Goal: Task Accomplishment & Management: Use online tool/utility

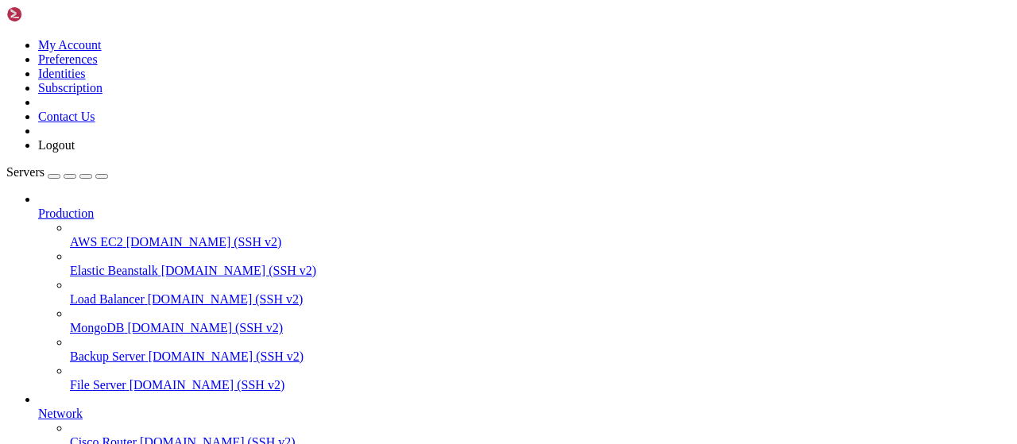
scroll to position [322, 0]
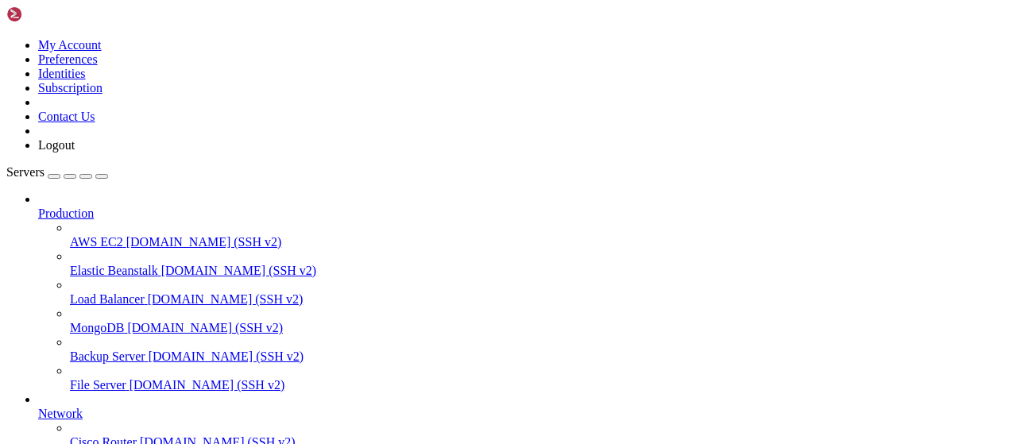
type input "/root/vpn-manager"
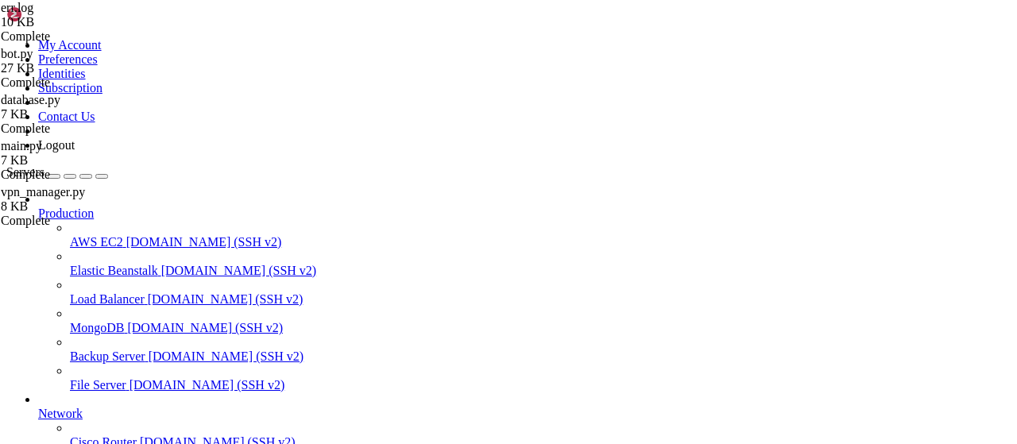
scroll to position [1408, 0]
type textarea "[DATE] 11:42:25,841 (async_telebot.py:592 MainThread) ERROR - TeleBot: "no such…"
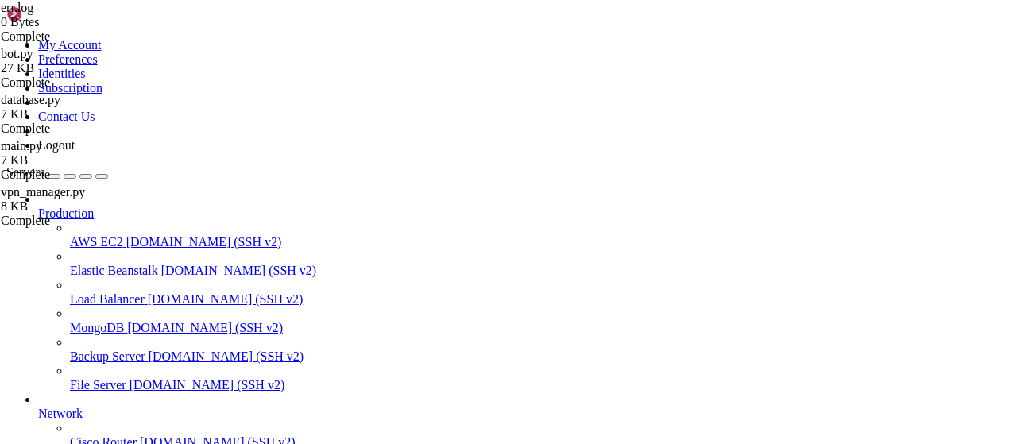
type textarea "request_op: response={'status': 'ok', 'code': 200, 'message': 'Успешно', 'total…"
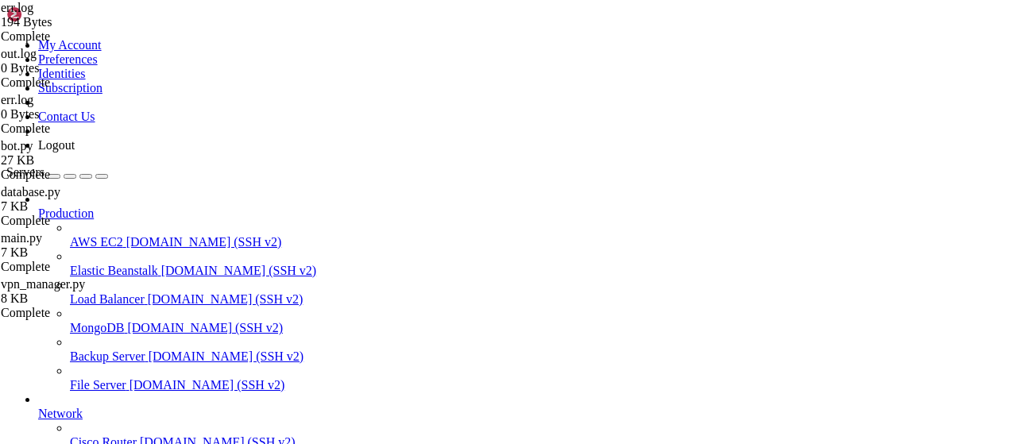
drag, startPoint x: 732, startPoint y: 90, endPoint x: 59, endPoint y: 92, distance: 672.8
type textarea "[DATE] 11:43:13,126 (async_telebot.py:592 MainThread) ERROR - TeleBot: "no such…"
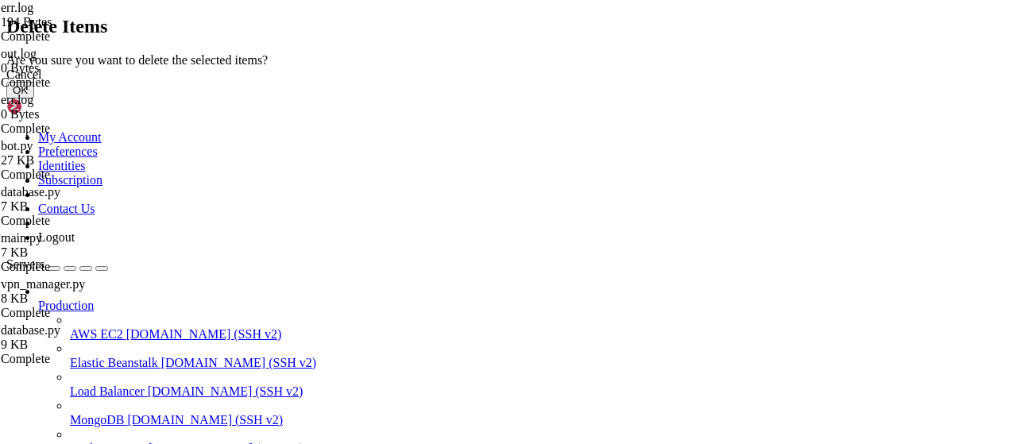
click at [34, 98] on button "OK" at bounding box center [20, 90] width 28 height 17
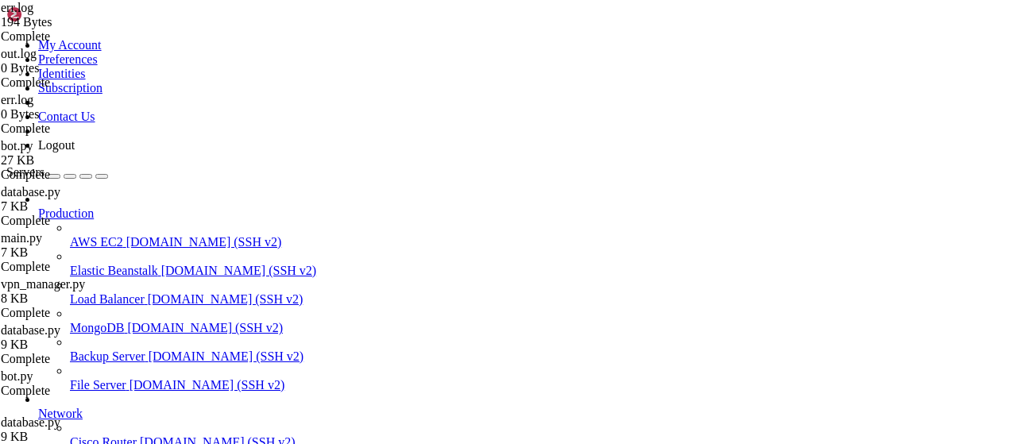
scroll to position [0, 0]
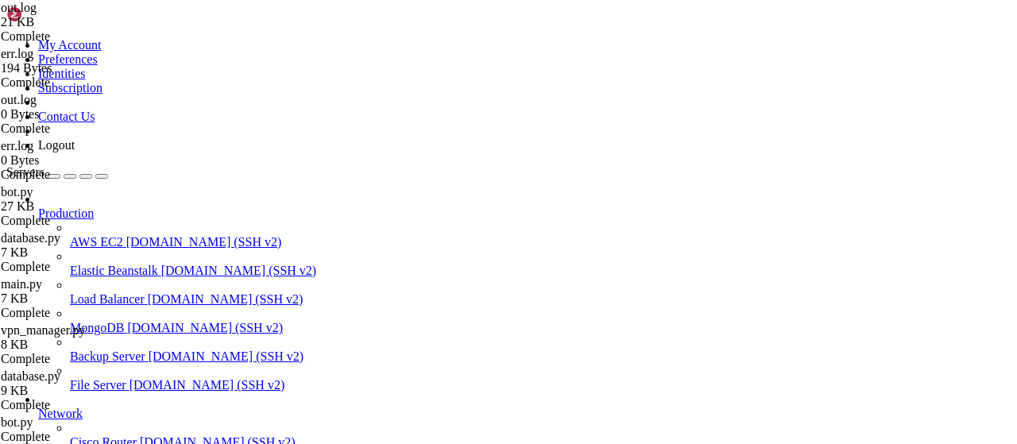
scroll to position [473, 0]
type textarea "[[DATE] 11:52:32 +0000] [45283] [INFO] [TECHNICAL_ID] - - [[DATE]:11:52:32 +000…"
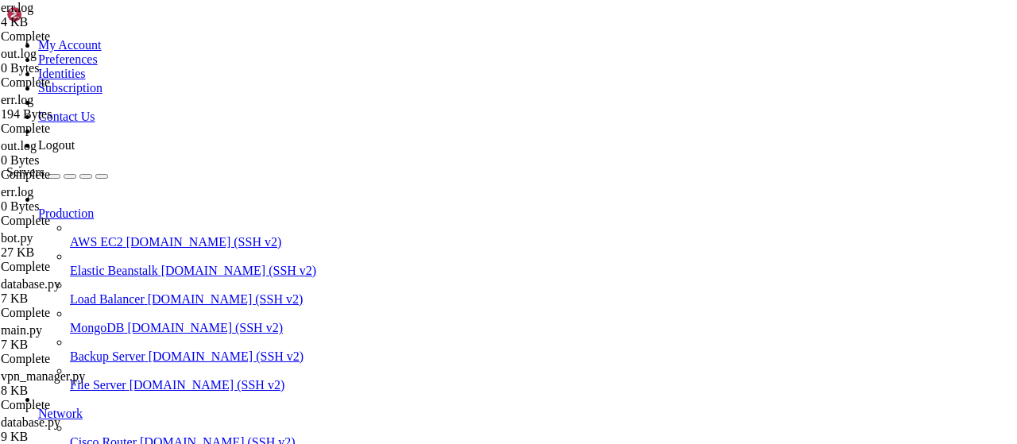
scroll to position [551, 0]
drag, startPoint x: 454, startPoint y: 407, endPoint x: 237, endPoint y: 375, distance: 218.5
type textarea "Traceback (most recent call last): File "/root/vpn-manager/main.py", line 8, in…"
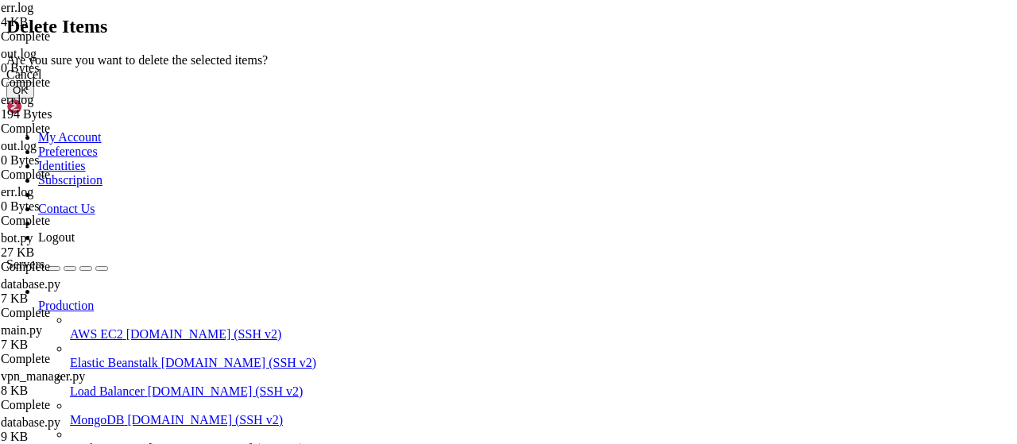
click at [34, 98] on button "OK" at bounding box center [20, 90] width 28 height 17
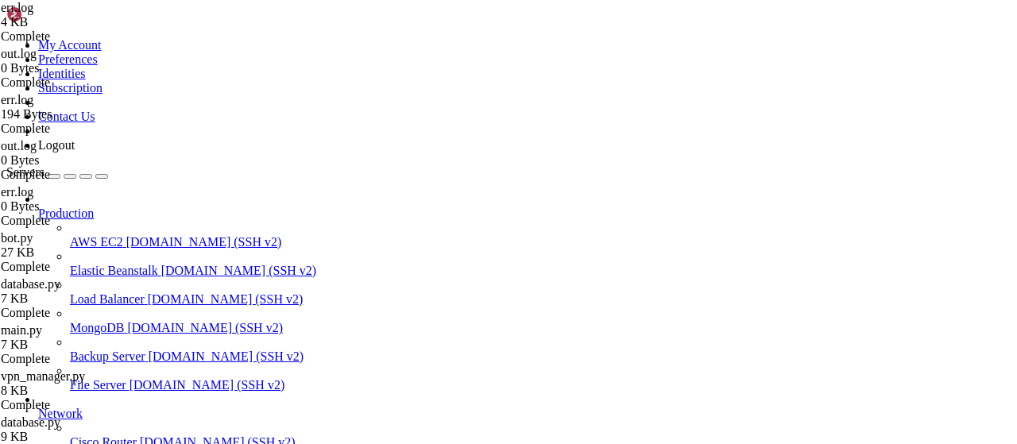
click at [218, 363] on div at bounding box center [508, 222] width 1017 height 444
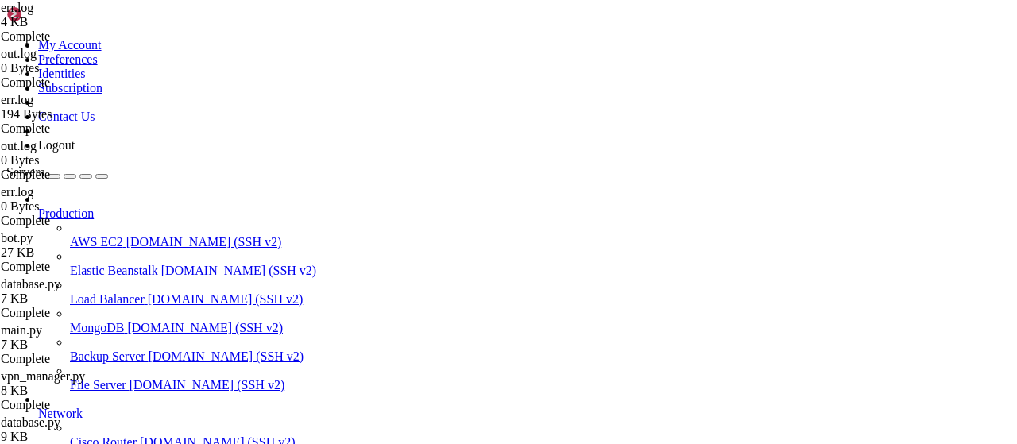
scroll to position [143, 0]
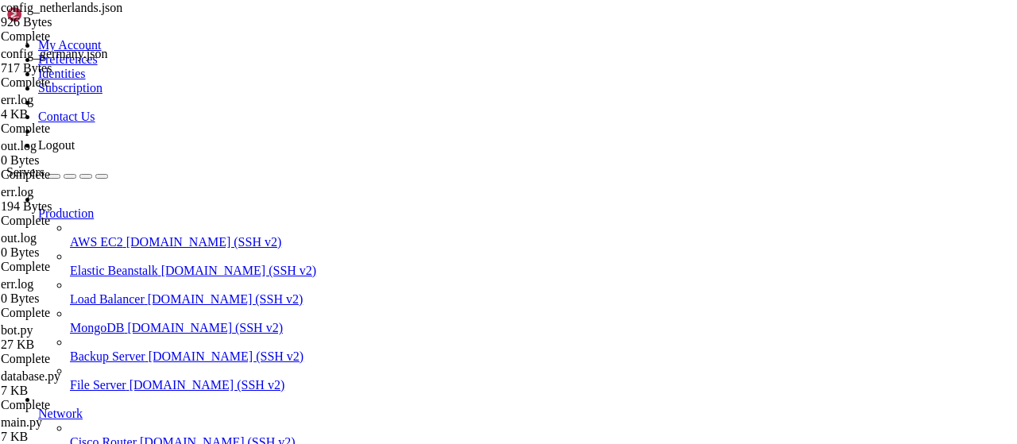
click at [230, 336] on div at bounding box center [508, 222] width 1017 height 444
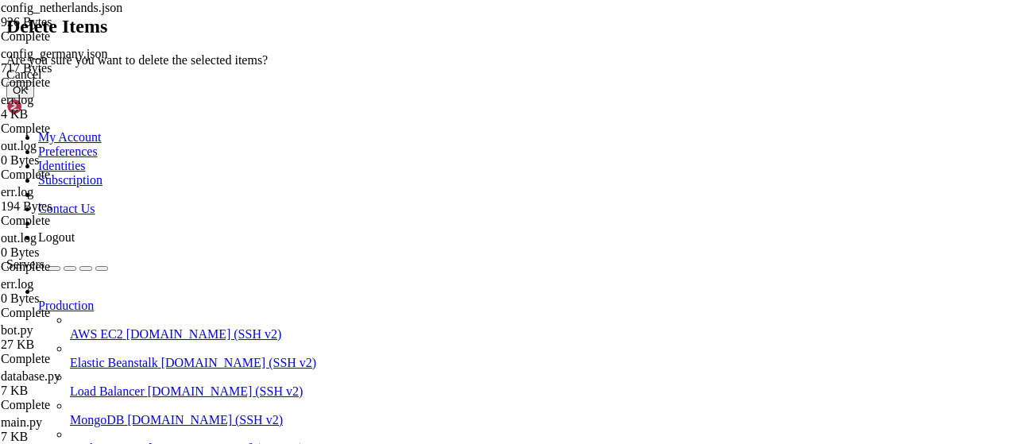
click at [34, 98] on button "OK" at bounding box center [20, 90] width 28 height 17
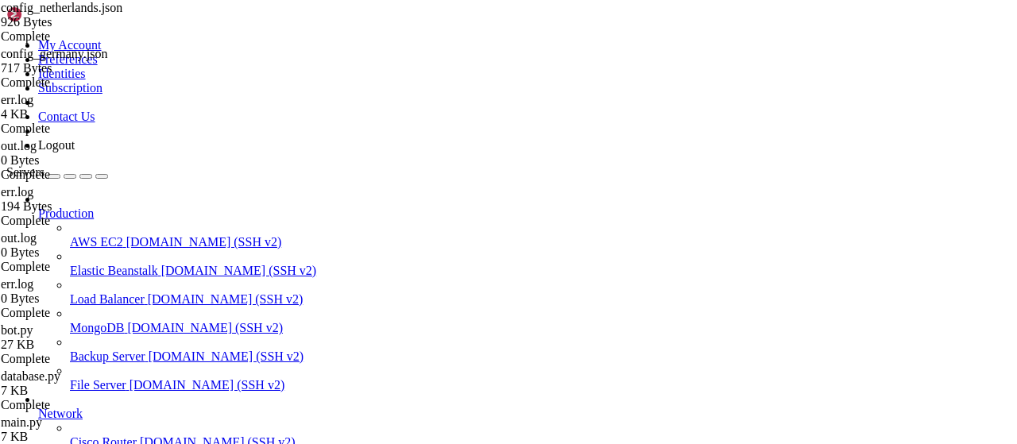
scroll to position [2909, 0]
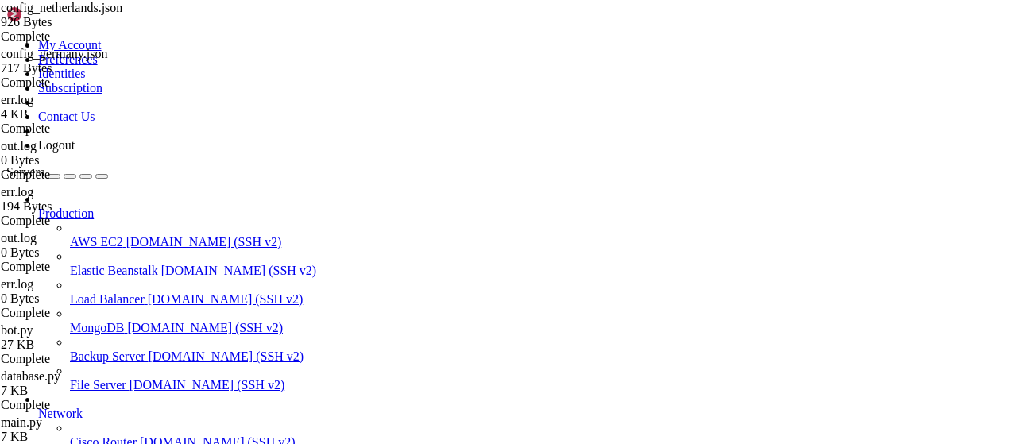
paste input "usr/local/etc/xray/config.json"
type input "u"
paste input "usr/local/etc/xray/config.json"
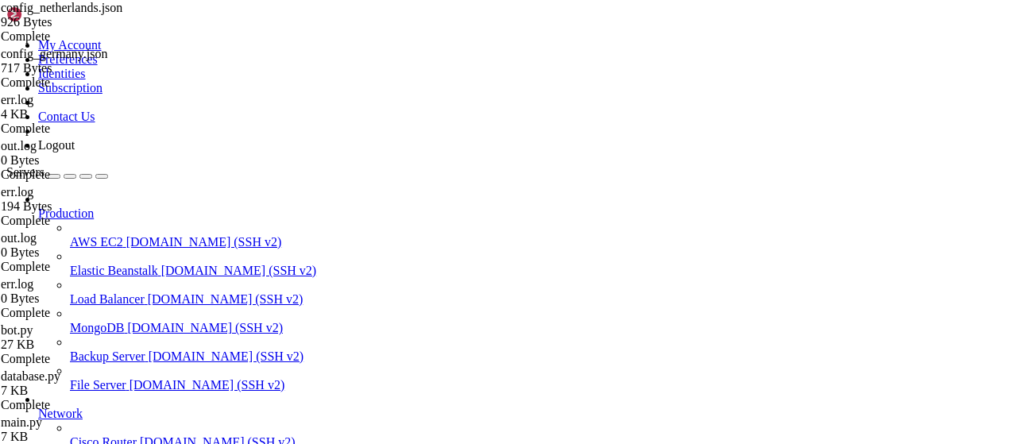
type input "usr/local/etc/xray/"
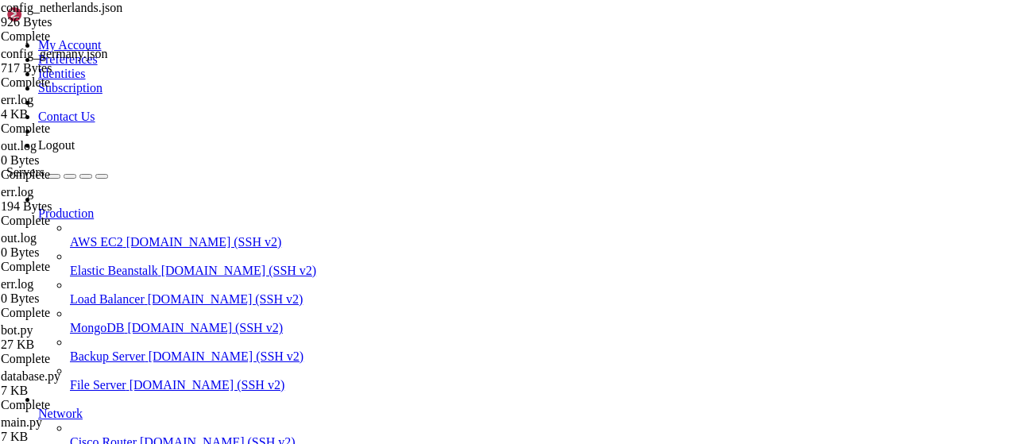
drag, startPoint x: 362, startPoint y: 52, endPoint x: 176, endPoint y: 52, distance: 185.9
paste input "/usr/local/etc/xray/config.json"
type input "/usr/local/etc/xray/"
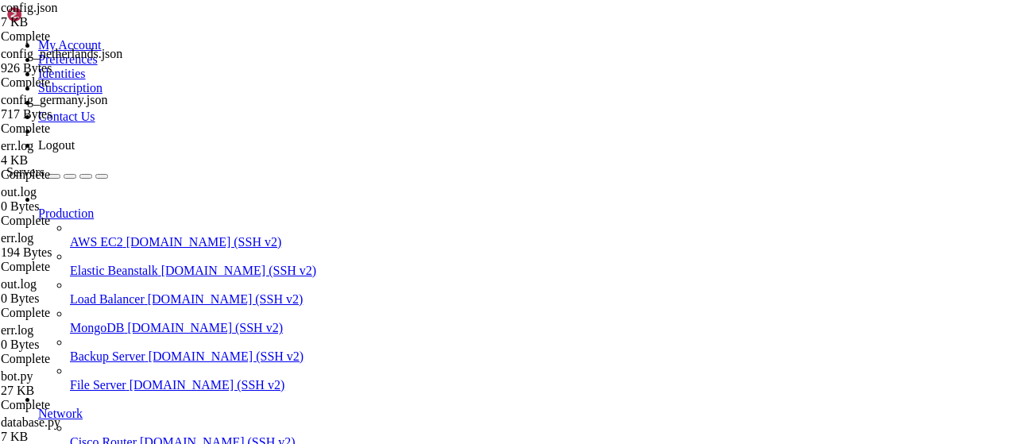
scroll to position [1847, 0]
type textarea "] }"
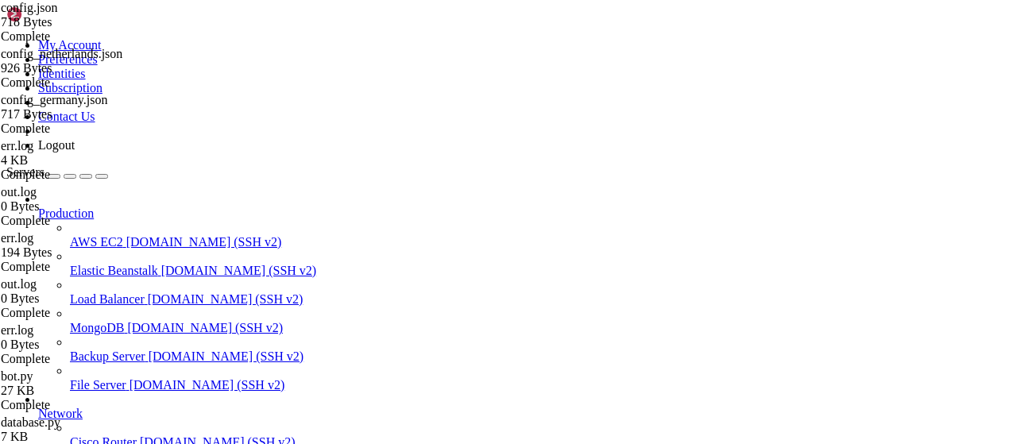
type input "/root/vpn-manager"
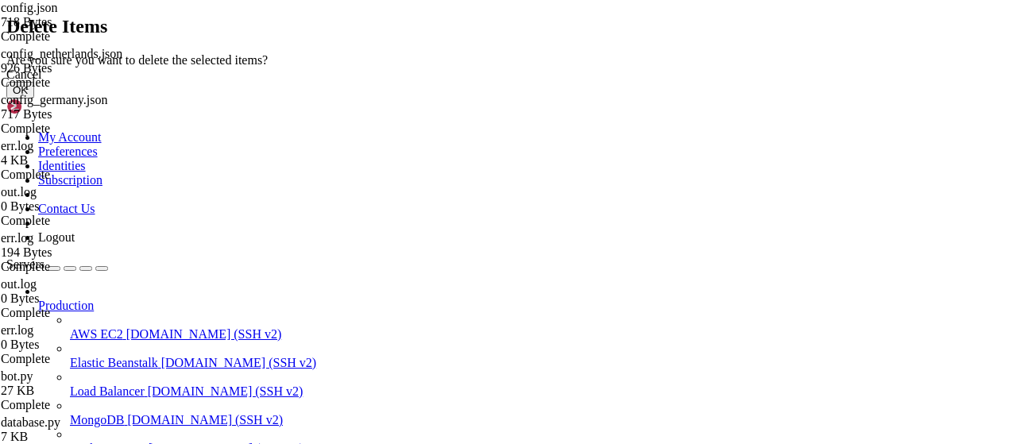
click at [34, 98] on button "OK" at bounding box center [20, 90] width 28 height 17
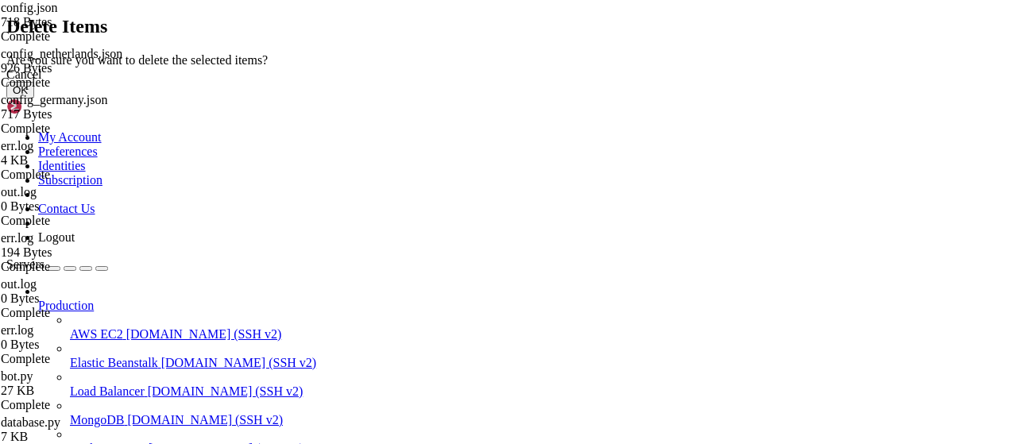
scroll to position [0, 0]
click at [34, 98] on button "OK" at bounding box center [20, 90] width 28 height 17
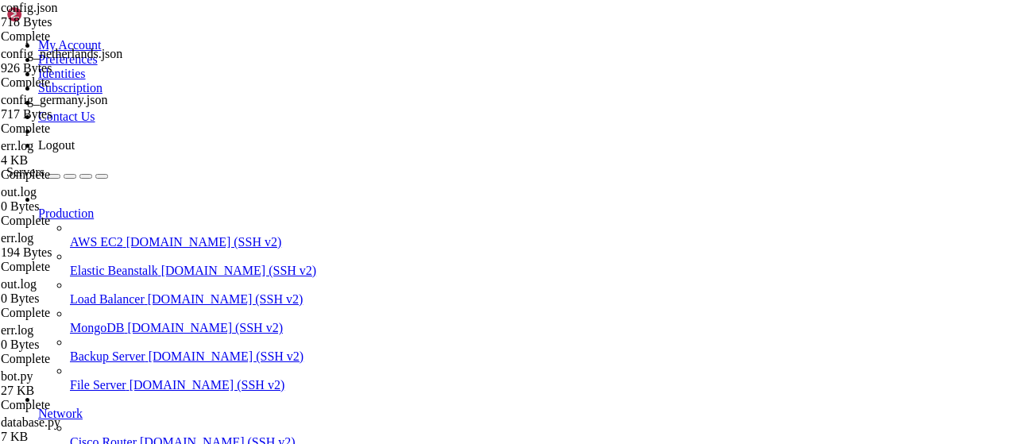
drag, startPoint x: 257, startPoint y: 298, endPoint x: 300, endPoint y: 284, distance: 45.2
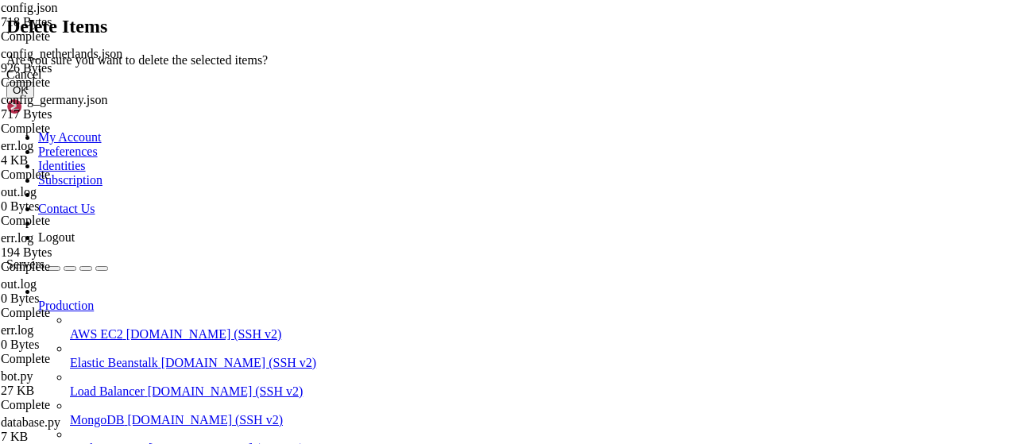
click at [34, 98] on button "OK" at bounding box center [20, 90] width 28 height 17
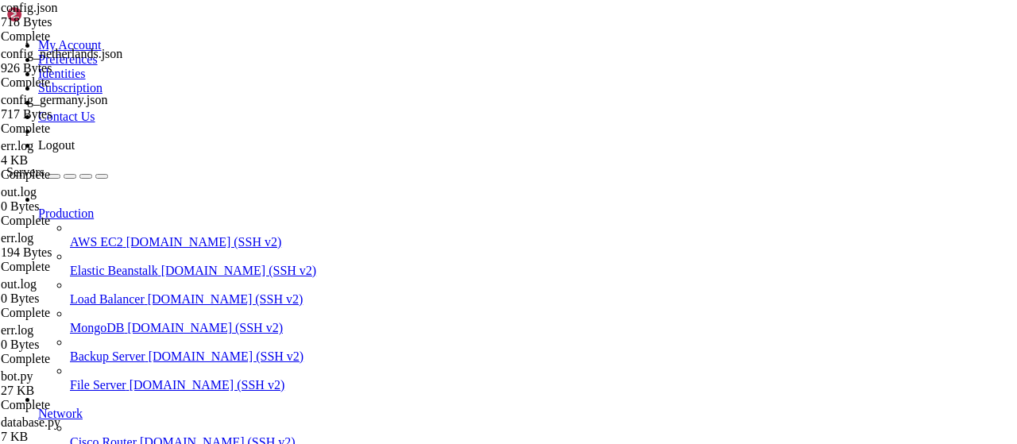
scroll to position [3188, 0]
drag, startPoint x: 369, startPoint y: 58, endPoint x: 199, endPoint y: 60, distance: 169.2
paste input "/usr/local/etc/xray/config.json"
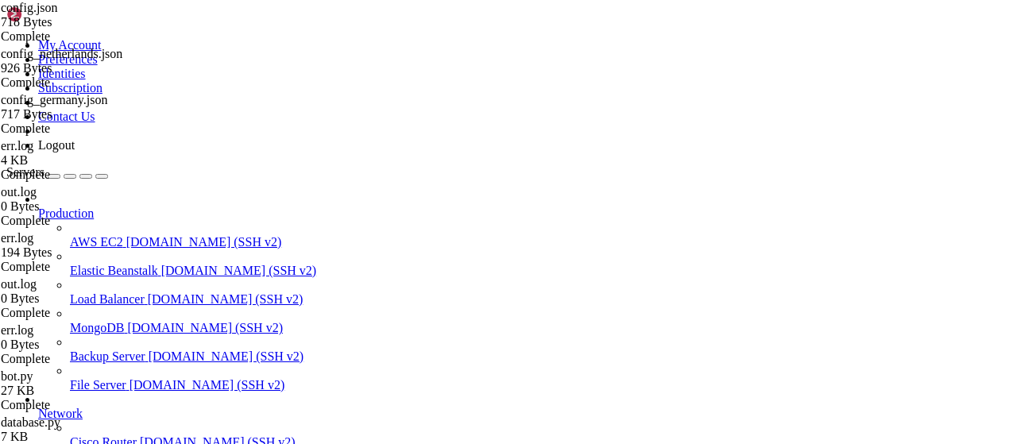
type input "/usr/local/etc/xray/"
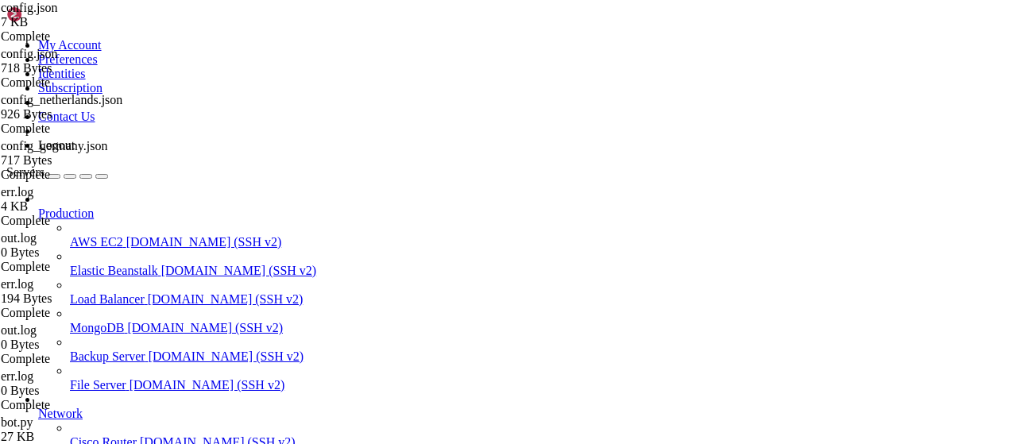
scroll to position [1875, 0]
type textarea "] }"
paste textarea
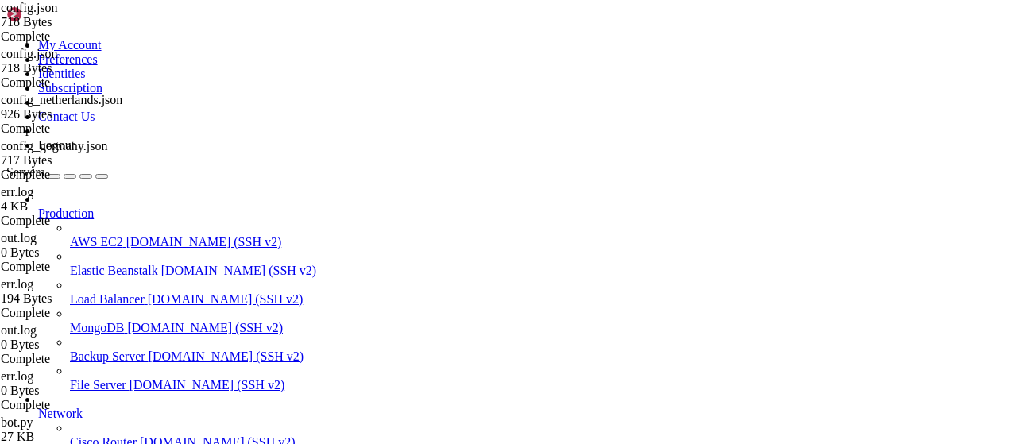
drag, startPoint x: 413, startPoint y: 46, endPoint x: 238, endPoint y: 52, distance: 174.9
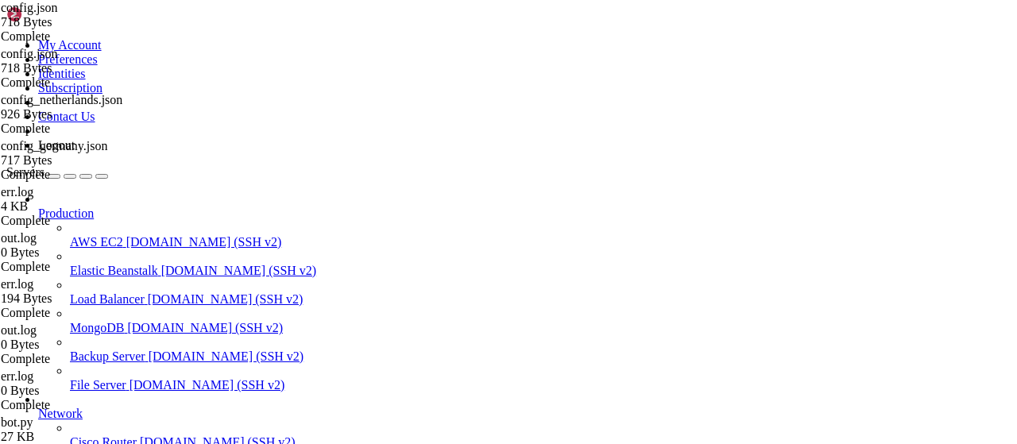
type input "/root/vpn-manager"
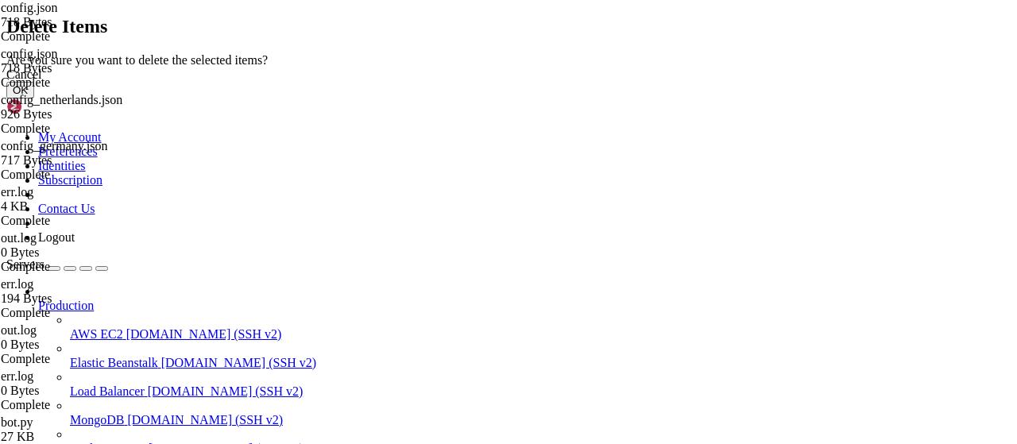
click at [34, 98] on button "OK" at bounding box center [20, 90] width 28 height 17
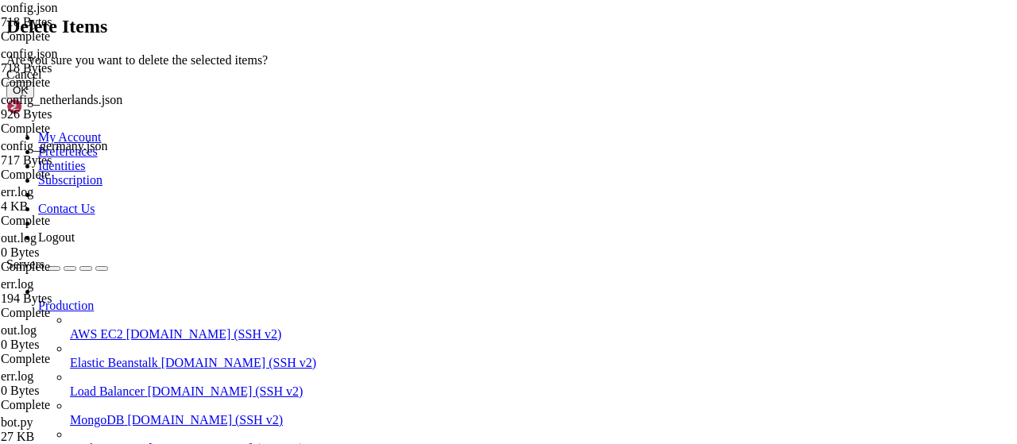
scroll to position [0, 0]
click at [34, 98] on button "OK" at bounding box center [20, 90] width 28 height 17
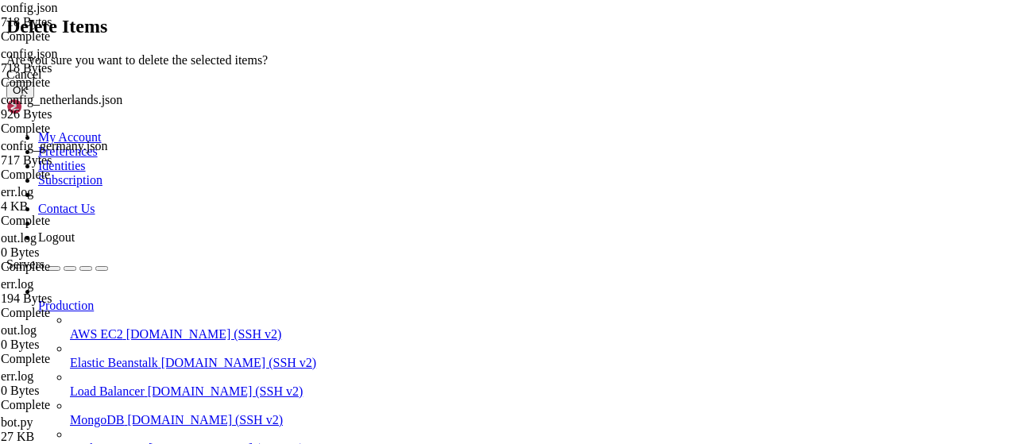
click at [34, 98] on button "OK" at bounding box center [20, 90] width 28 height 17
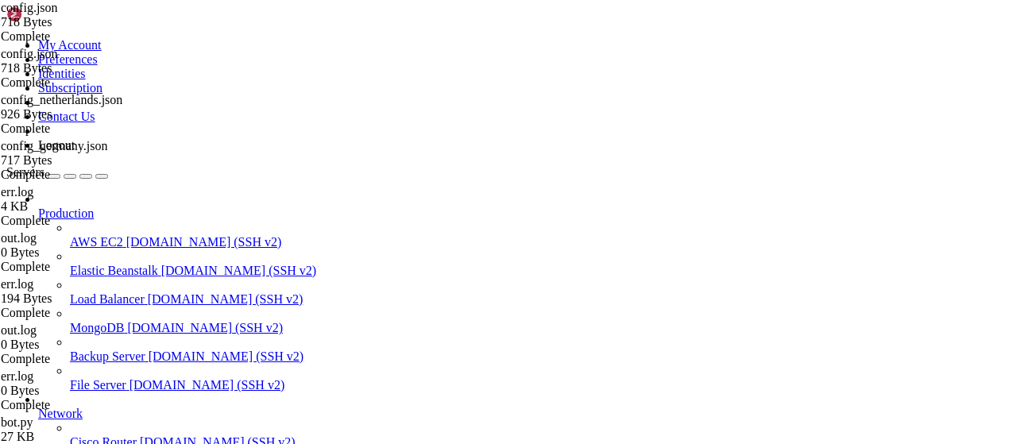
drag, startPoint x: 363, startPoint y: 56, endPoint x: 195, endPoint y: 59, distance: 167.6
paste input "/usr/local/etc/xray/"
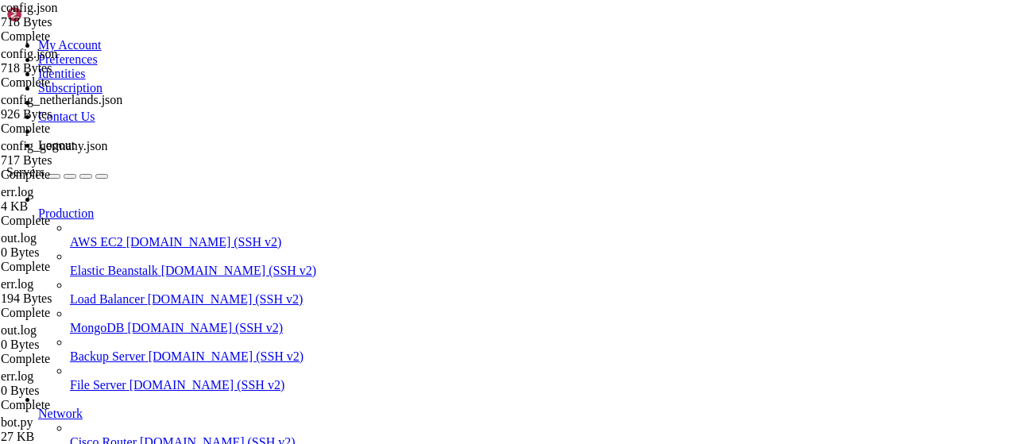
drag, startPoint x: 241, startPoint y: 11, endPoint x: 428, endPoint y: 71, distance: 196.7
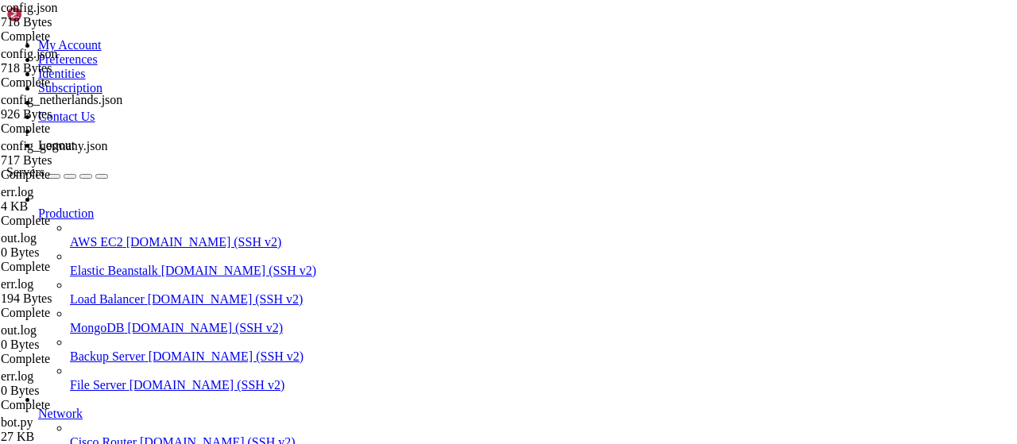
type input "/usr/local/etc"
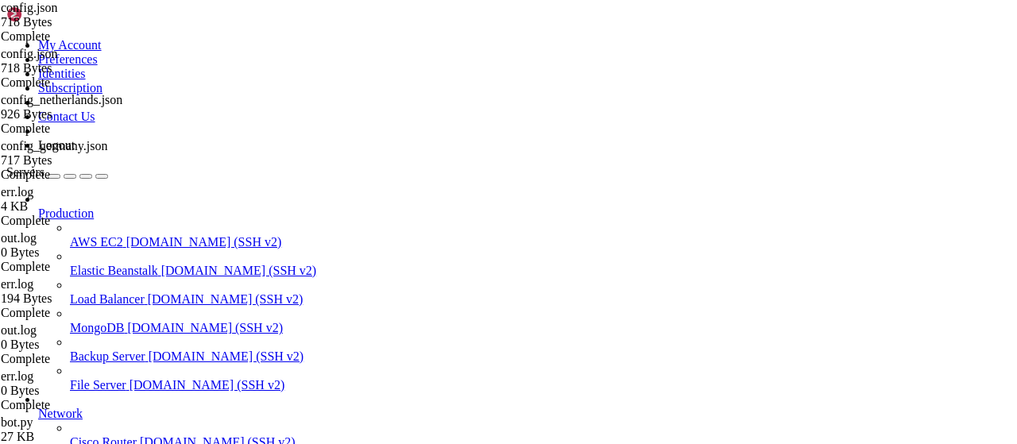
drag, startPoint x: 346, startPoint y: 52, endPoint x: 212, endPoint y: 58, distance: 133.6
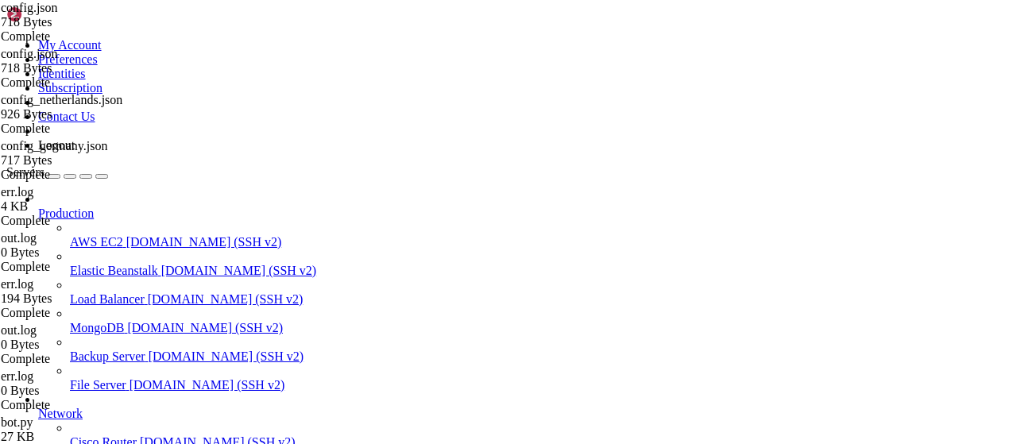
type input "/root/vpn-manager"
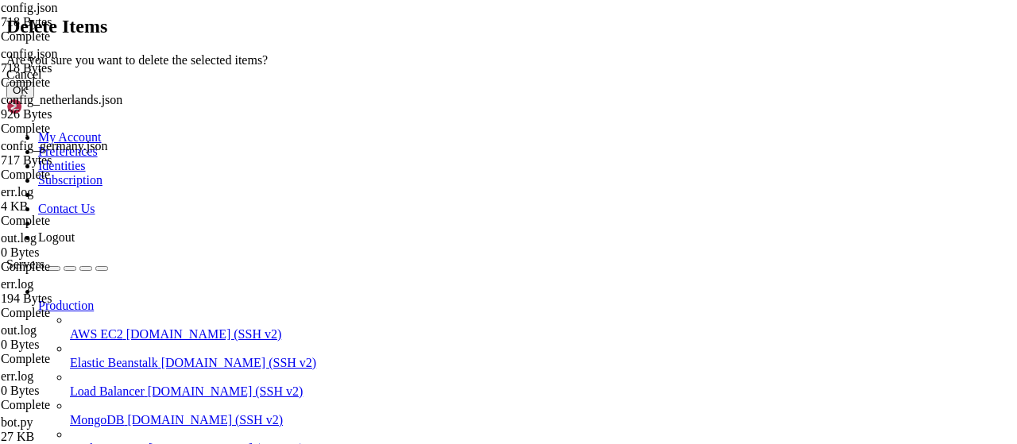
click at [609, 82] on div "Cancel" at bounding box center [508, 75] width 1004 height 14
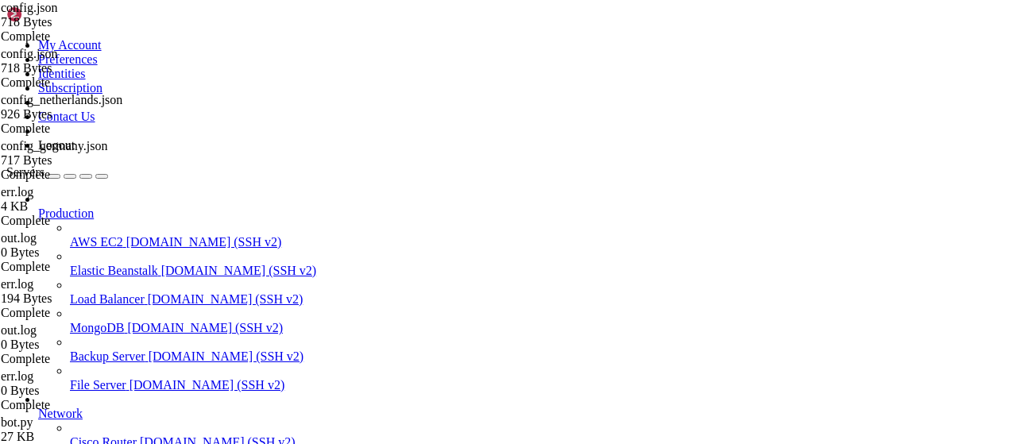
scroll to position [83, 0]
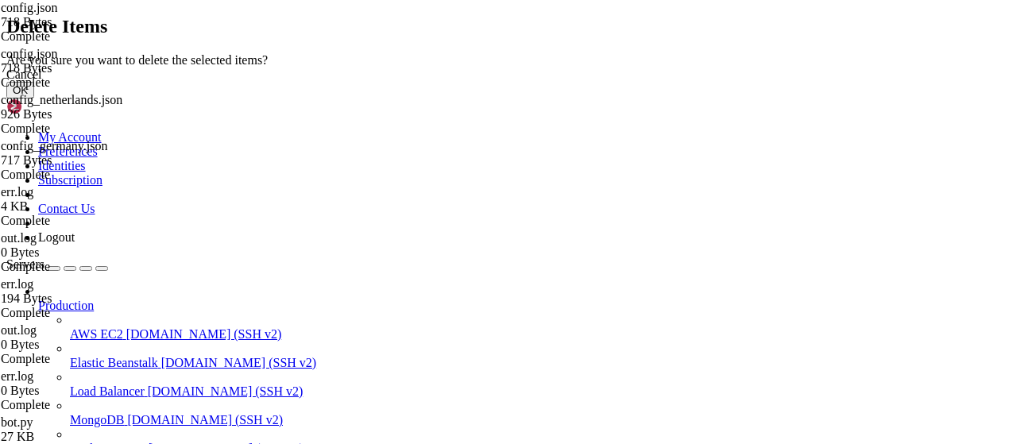
click at [34, 98] on button "OK" at bounding box center [20, 90] width 28 height 17
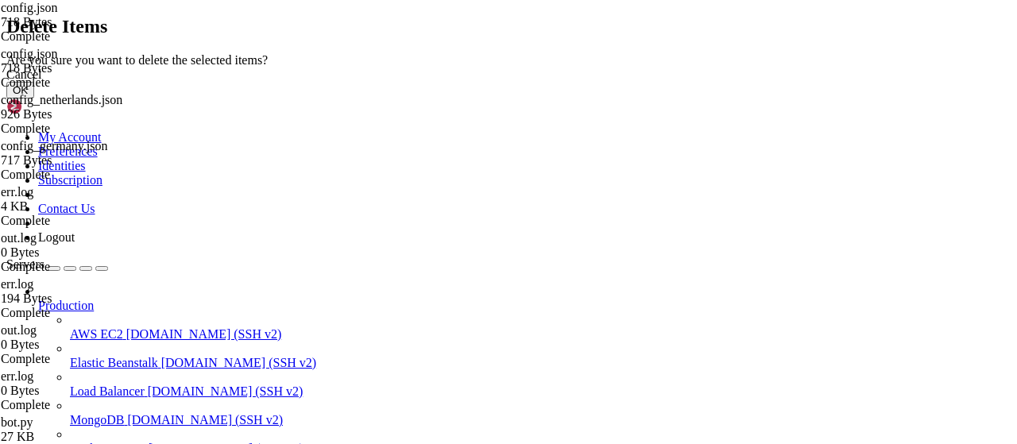
scroll to position [0, 0]
drag, startPoint x: 689, startPoint y: 284, endPoint x: 450, endPoint y: 281, distance: 239.1
click at [34, 98] on button "OK" at bounding box center [20, 90] width 28 height 17
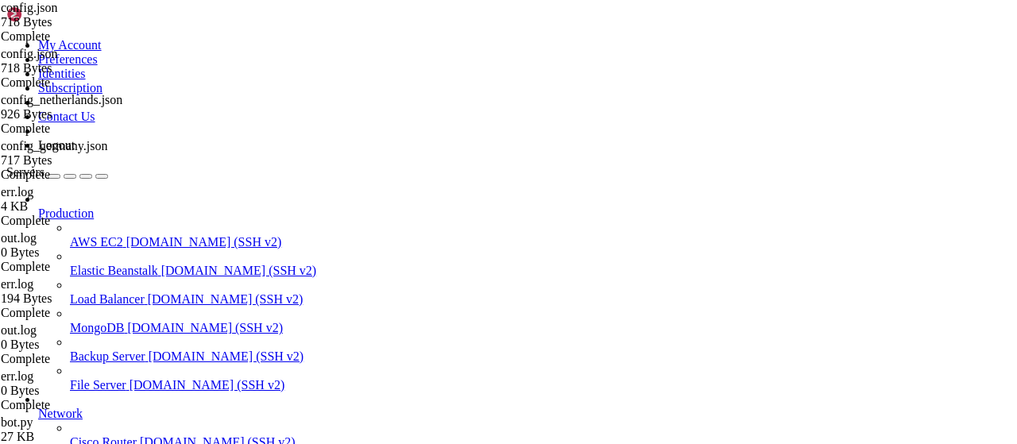
drag, startPoint x: 194, startPoint y: 266, endPoint x: 276, endPoint y: 274, distance: 83.0
click at [197, 267] on div at bounding box center [508, 222] width 1017 height 444
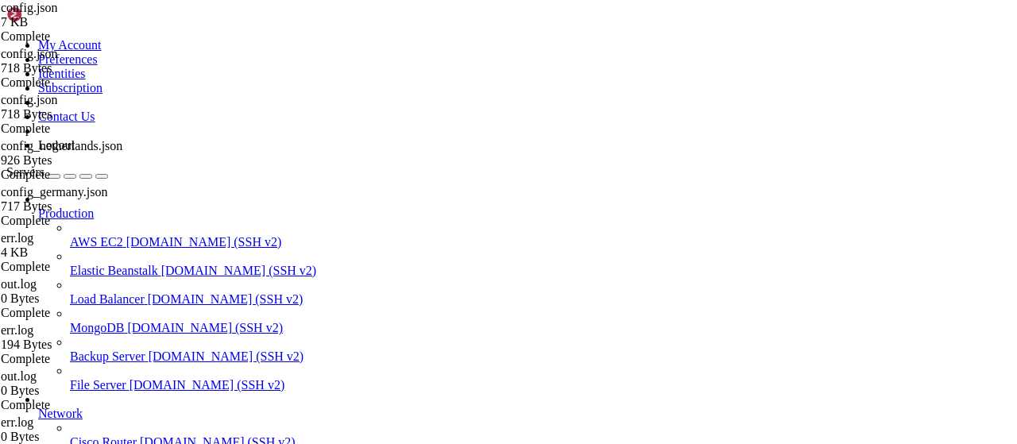
type textarea "] }"
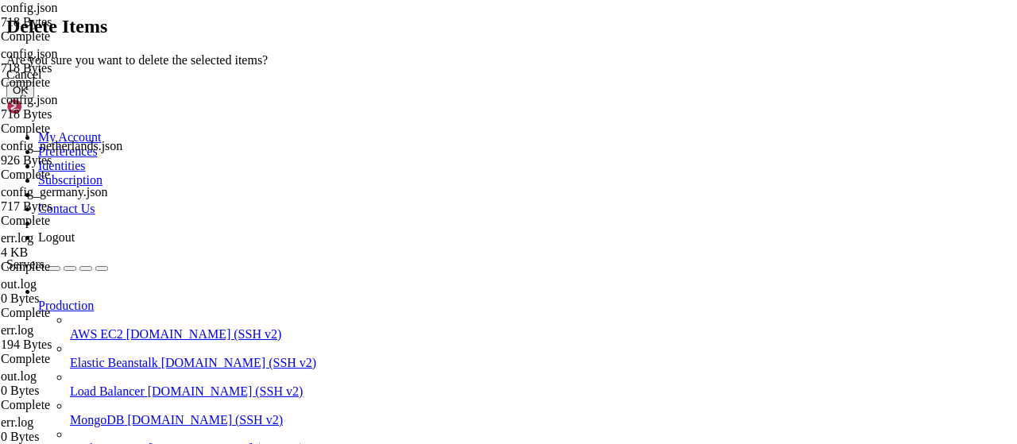
click at [34, 98] on button "OK" at bounding box center [20, 90] width 28 height 17
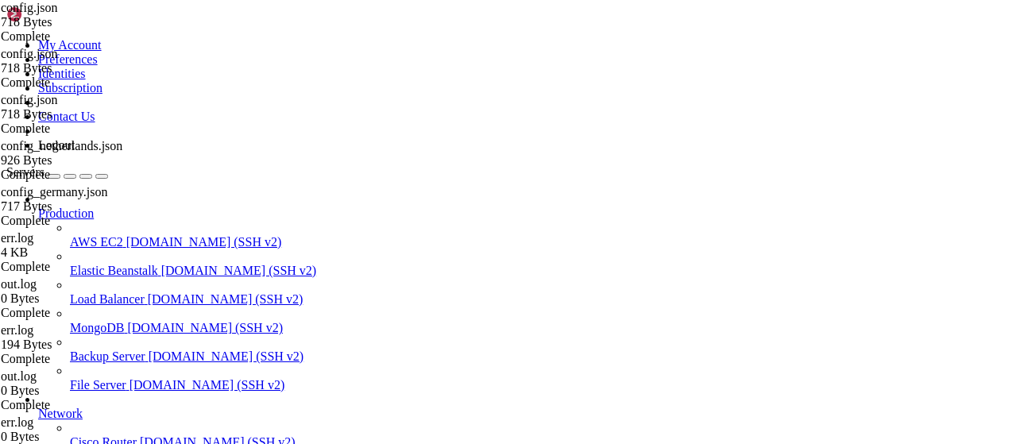
scroll to position [0, 0]
drag, startPoint x: 269, startPoint y: 42, endPoint x: 168, endPoint y: 42, distance: 101.7
paste input "/usr/local/etc/xray/"
type input "/usr/local/etc/xray/"
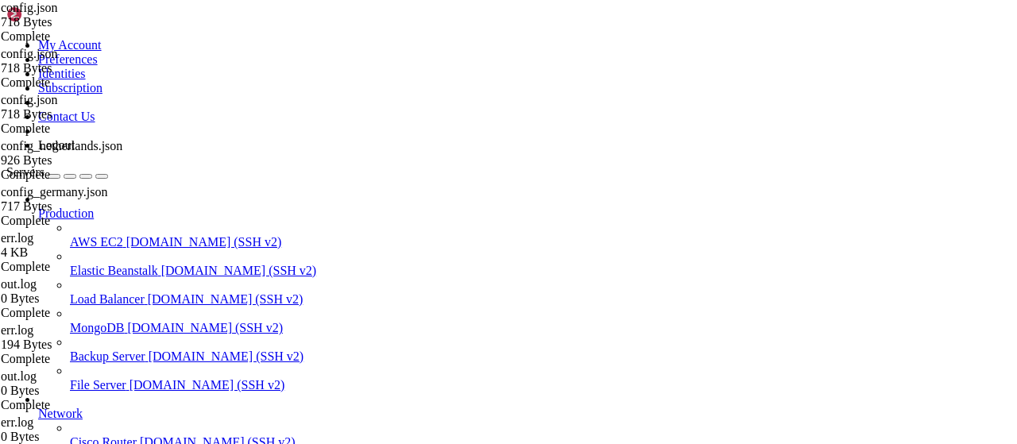
type textarea "] }"
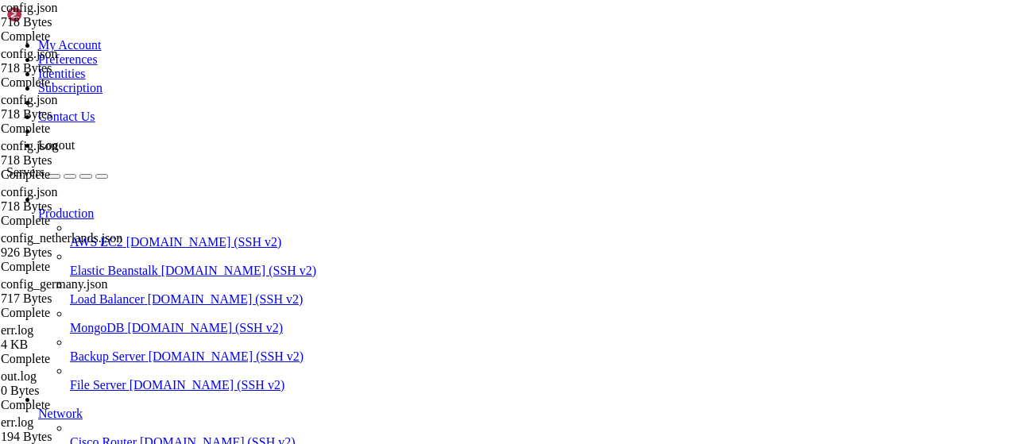
drag, startPoint x: 380, startPoint y: 56, endPoint x: 222, endPoint y: 56, distance: 158.9
type input "r"
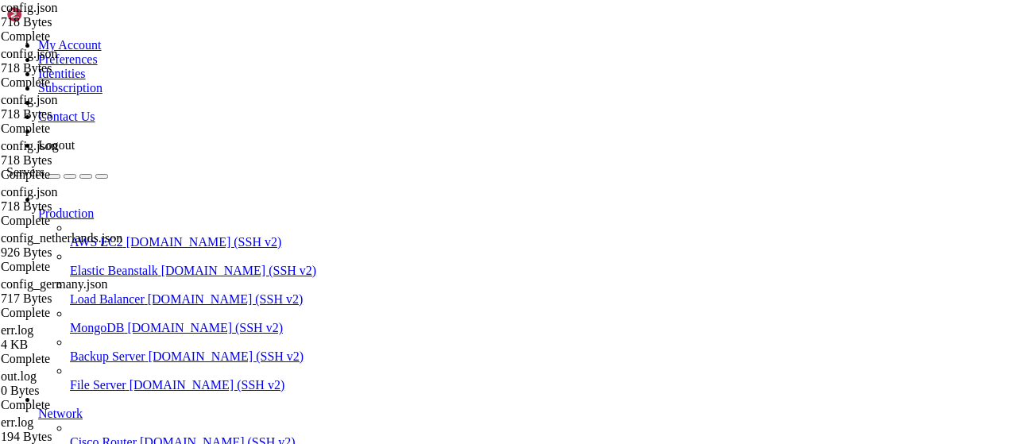
scroll to position [413, 0]
type input "/root/vpn-manager"
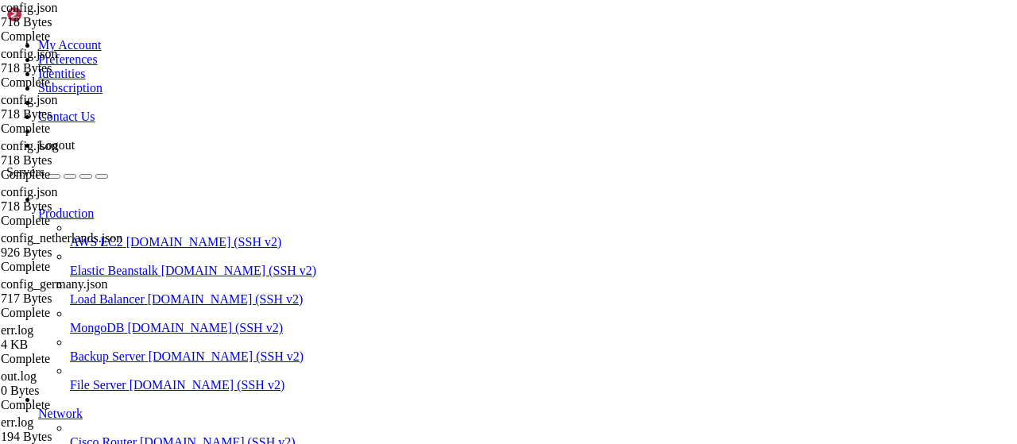
scroll to position [83, 0]
drag, startPoint x: 375, startPoint y: 265, endPoint x: 347, endPoint y: 265, distance: 27.8
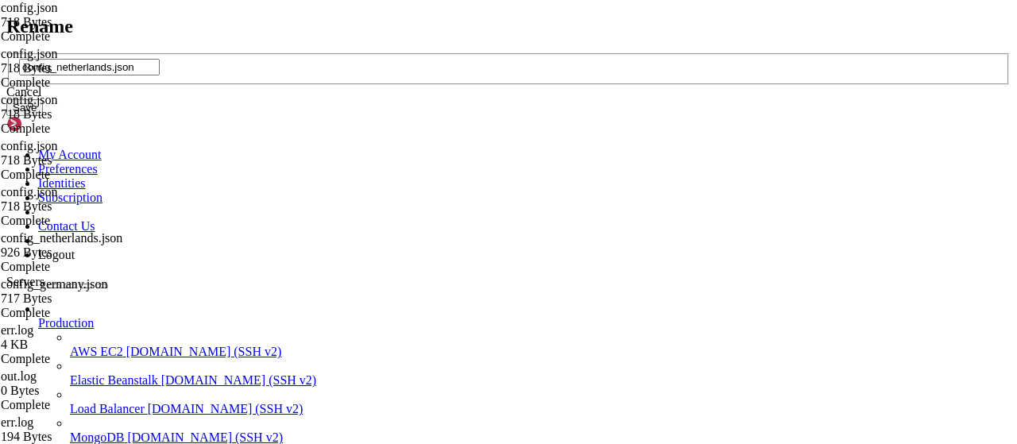
drag, startPoint x: 529, startPoint y: 213, endPoint x: 208, endPoint y: 213, distance: 320.9
click at [160, 75] on input "config_netherlands.json" at bounding box center [89, 67] width 141 height 17
click at [557, 99] on div "Cancel" at bounding box center [508, 92] width 1004 height 14
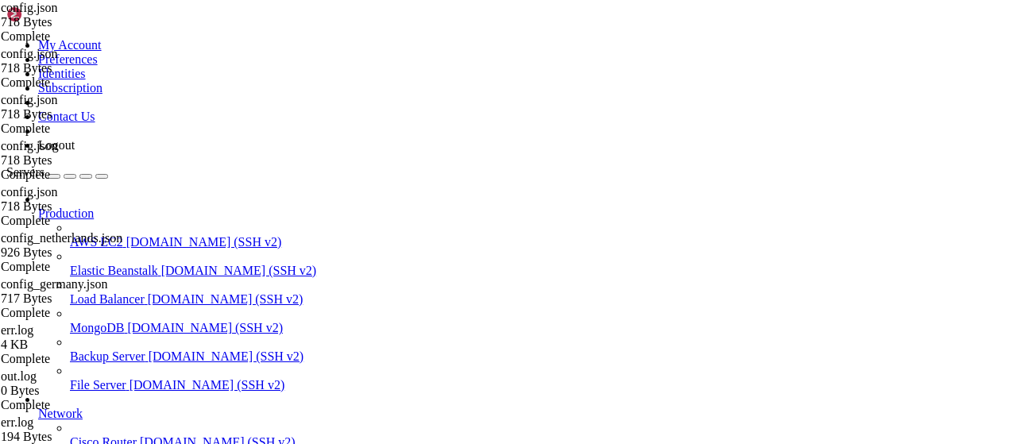
scroll to position [143, 0]
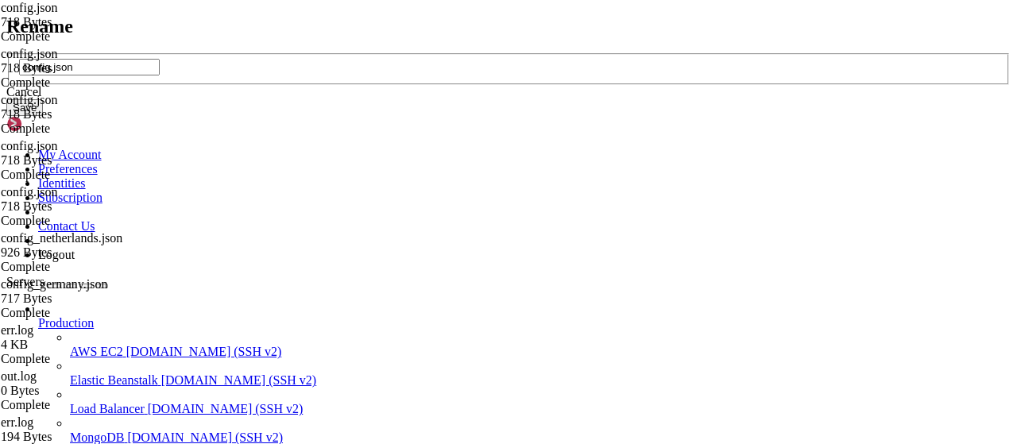
drag, startPoint x: 419, startPoint y: 218, endPoint x: 300, endPoint y: 212, distance: 118.5
click at [160, 75] on input "config.json" at bounding box center [89, 67] width 141 height 17
click at [569, 99] on div "Cancel" at bounding box center [508, 92] width 1004 height 14
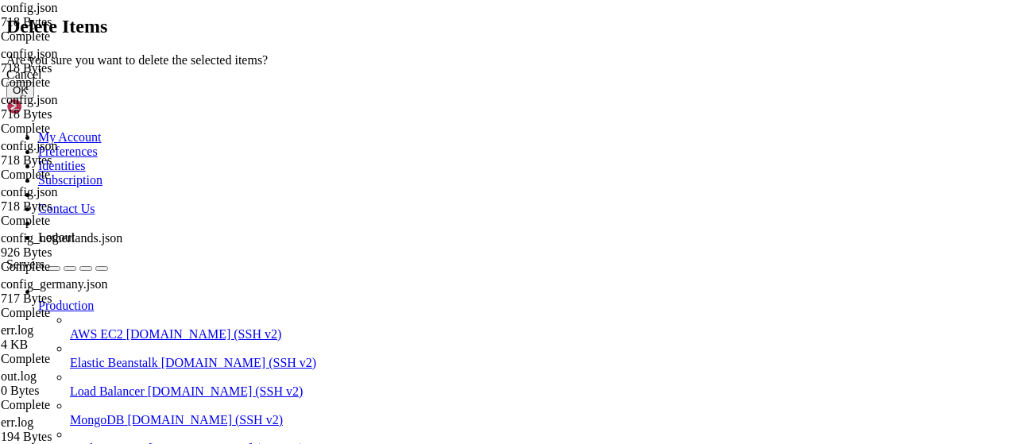
drag, startPoint x: 688, startPoint y: 274, endPoint x: 426, endPoint y: 247, distance: 263.5
click at [34, 98] on button "OK" at bounding box center [20, 90] width 28 height 17
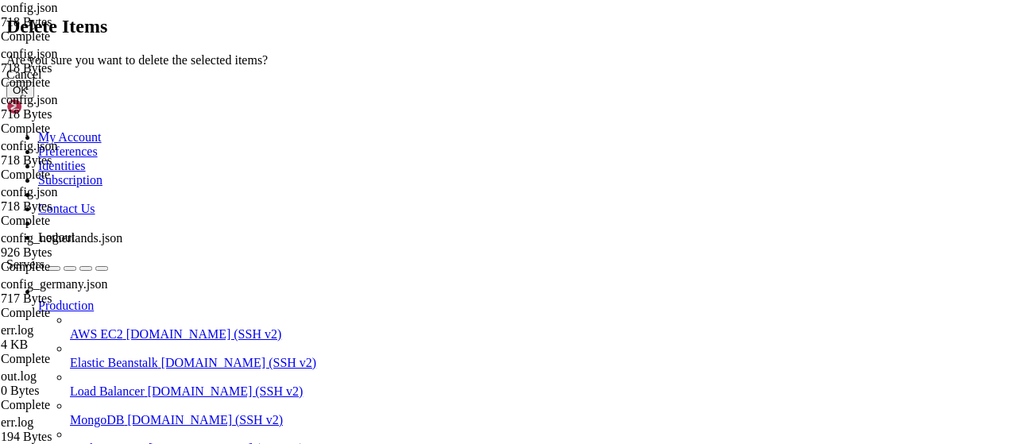
scroll to position [0, 0]
click at [34, 98] on button "OK" at bounding box center [20, 90] width 28 height 17
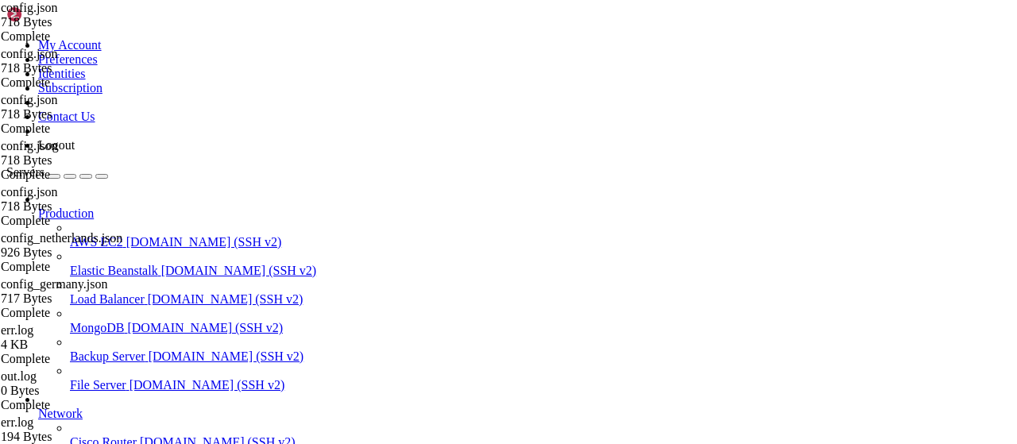
scroll to position [71, 0]
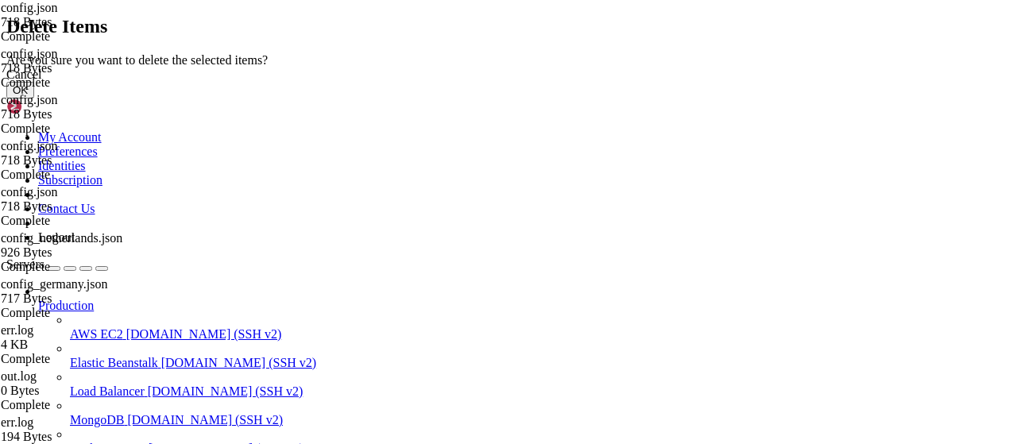
click at [34, 98] on button "OK" at bounding box center [20, 90] width 28 height 17
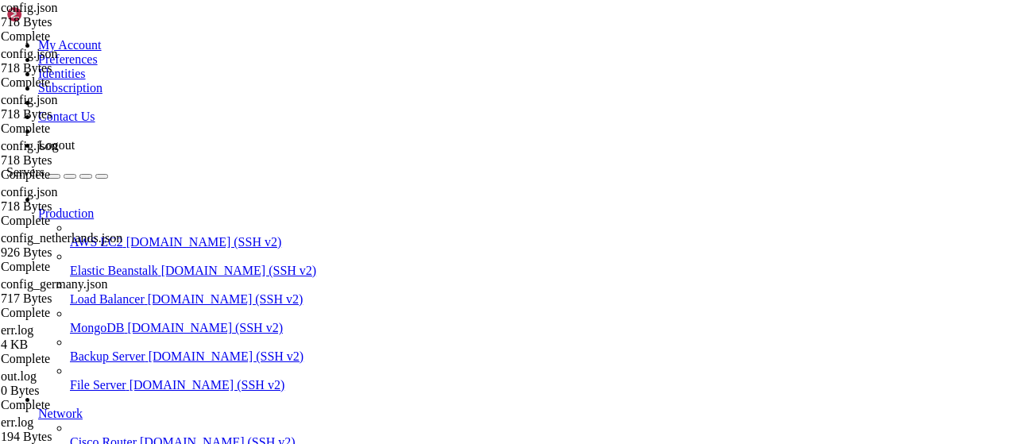
scroll to position [0, 0]
drag, startPoint x: 265, startPoint y: 58, endPoint x: 173, endPoint y: 59, distance: 91.3
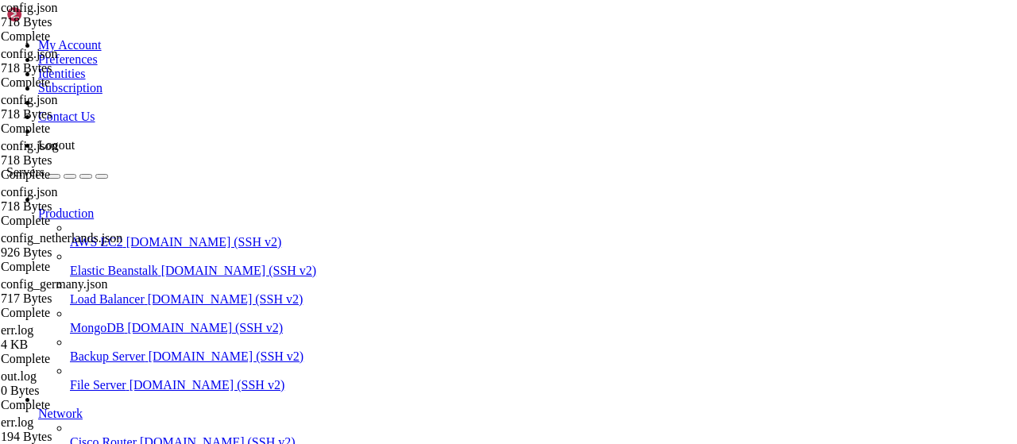
paste input "/usr/local/etc/xray/"
type input "/usr/local/etc/xray/"
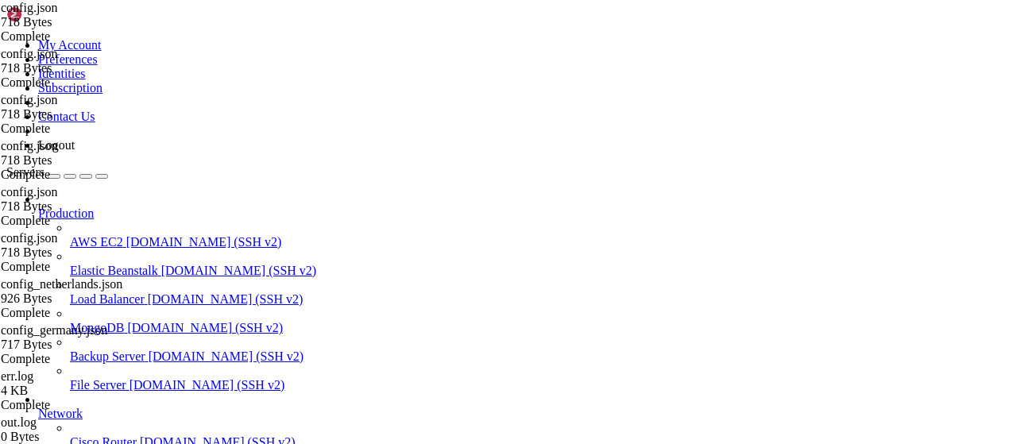
drag, startPoint x: 325, startPoint y: 60, endPoint x: 31, endPoint y: 37, distance: 294.8
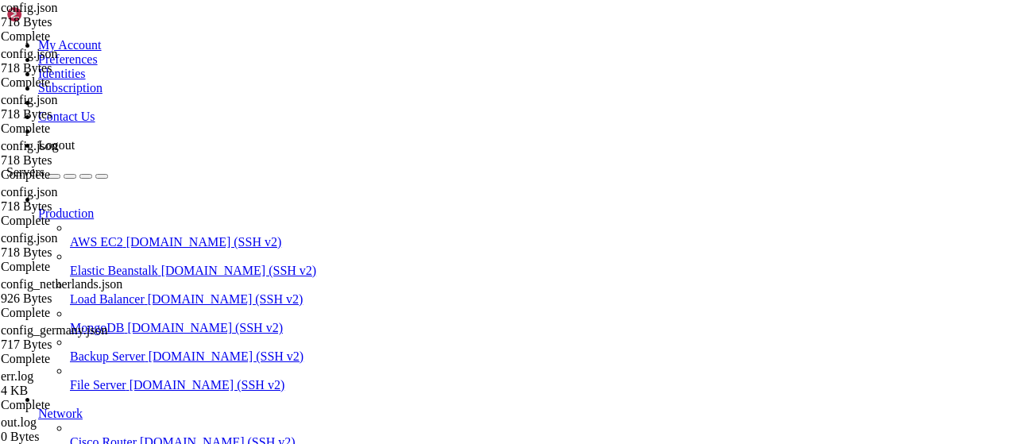
type input "/root/vpn-manager"
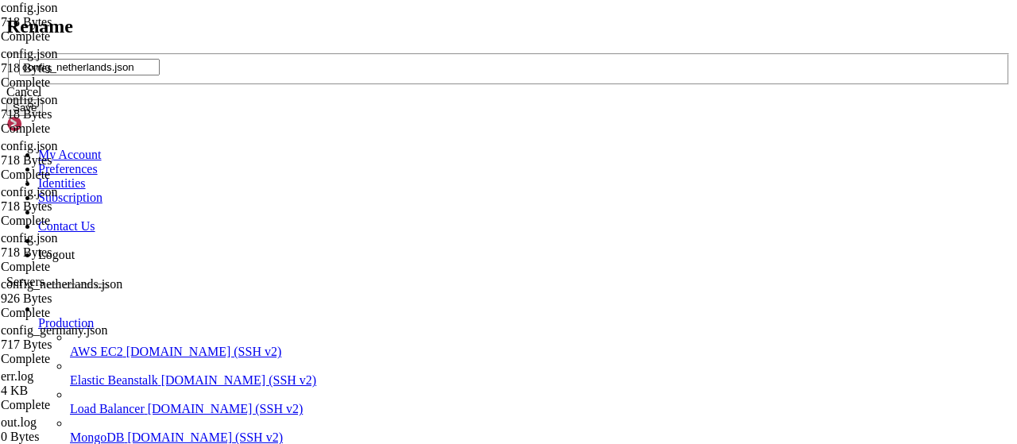
drag, startPoint x: 522, startPoint y: 218, endPoint x: 306, endPoint y: 241, distance: 217.2
click at [160, 75] on input "config_netherlands.json" at bounding box center [89, 67] width 141 height 17
click at [577, 99] on div "Cancel" at bounding box center [508, 92] width 1004 height 14
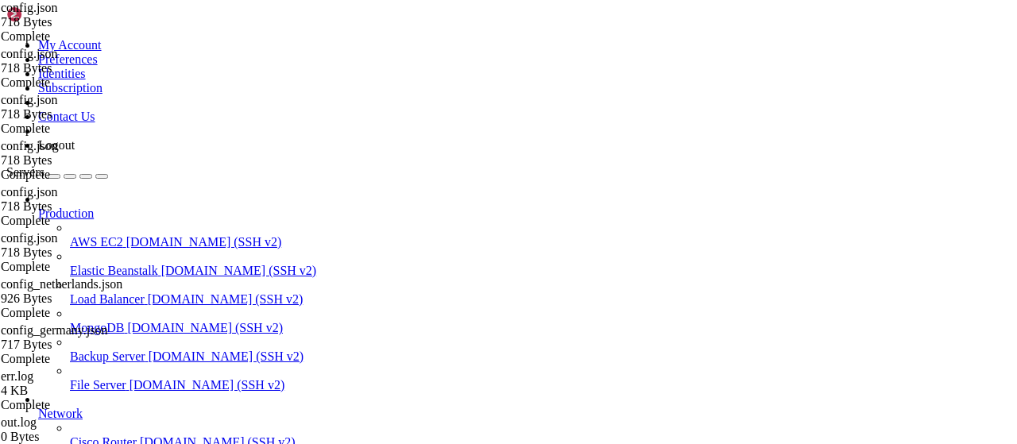
copy x-row "│"
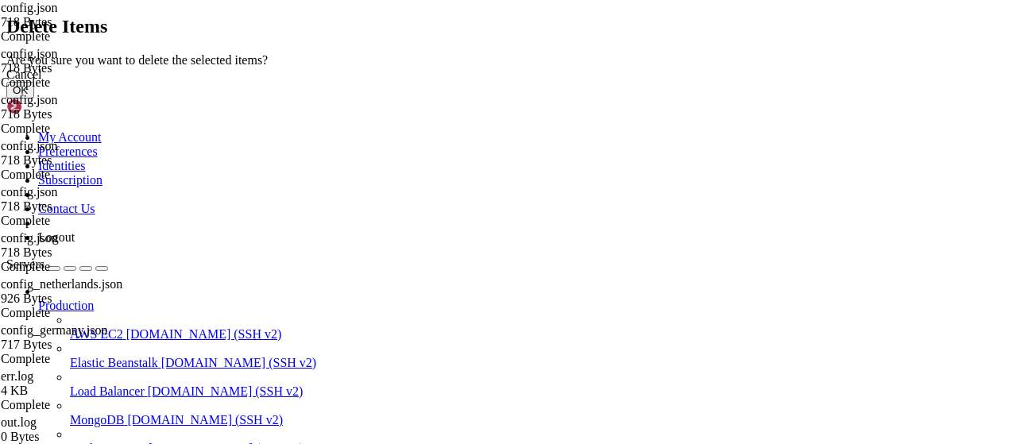
click at [34, 98] on button "OK" at bounding box center [20, 90] width 28 height 17
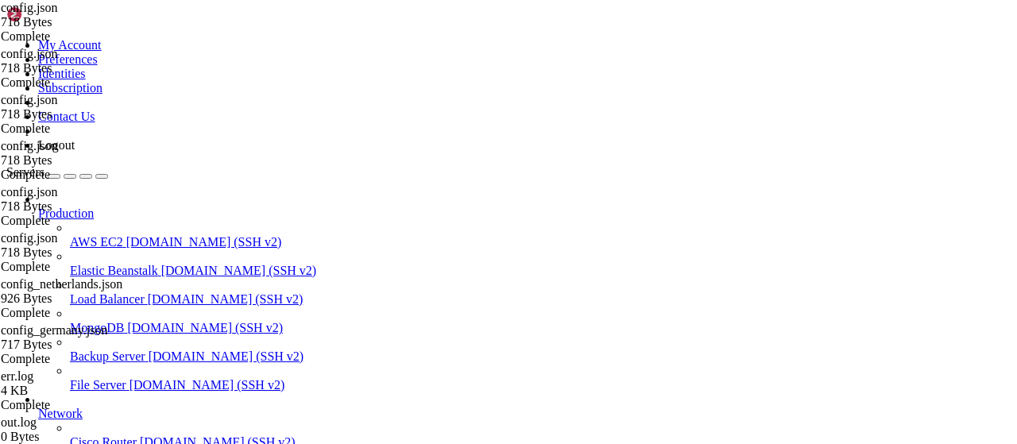
scroll to position [0, 0]
type textarea "}"
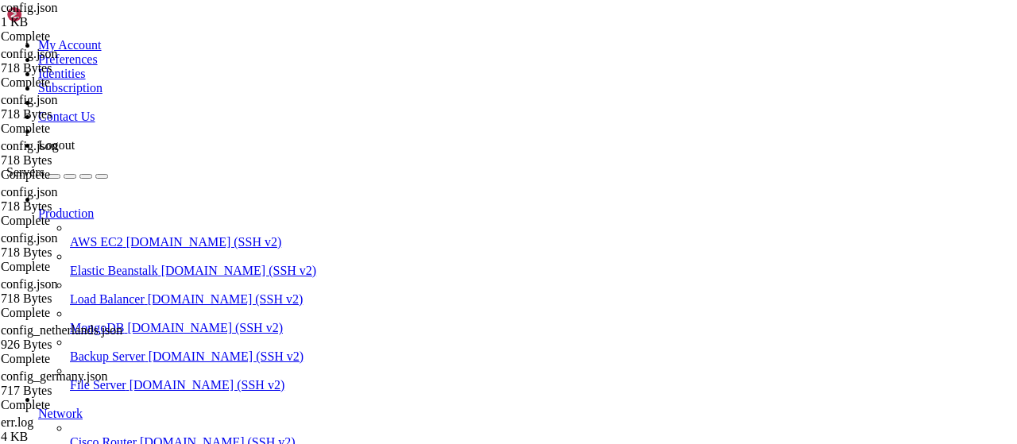
scroll to position [0, 0]
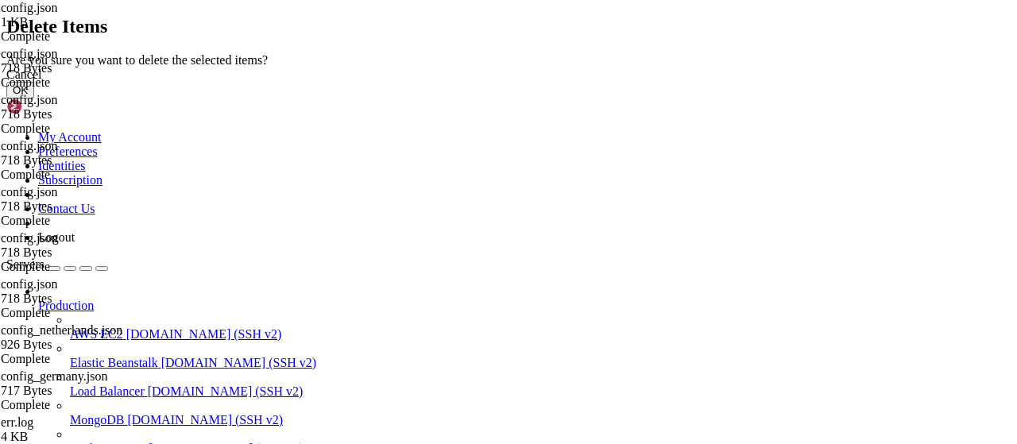
click at [34, 98] on button "OK" at bounding box center [20, 90] width 28 height 17
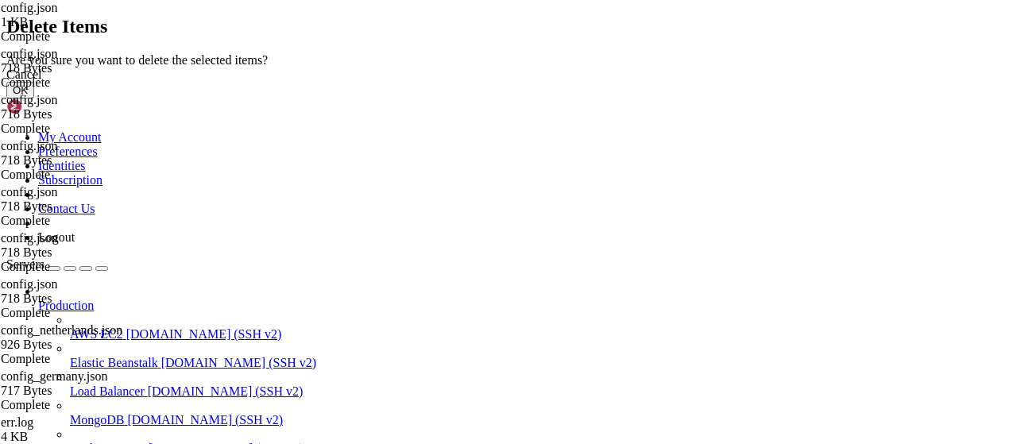
click at [34, 98] on button "OK" at bounding box center [20, 90] width 28 height 17
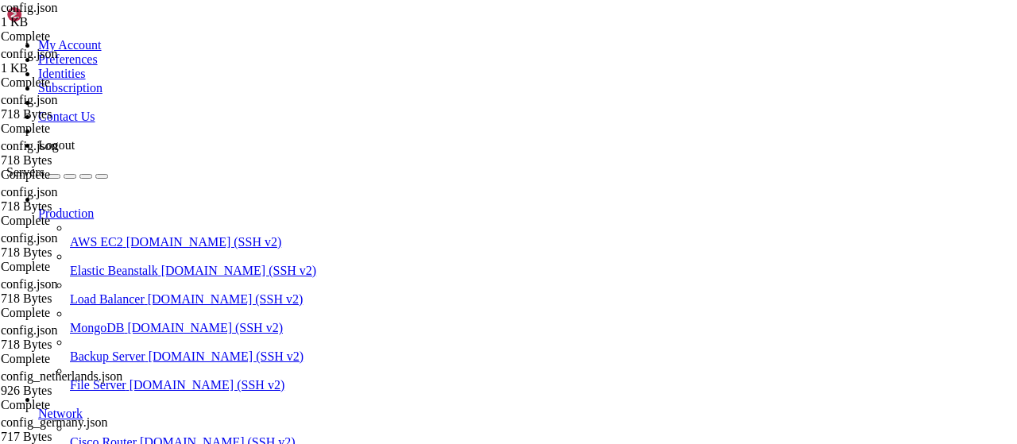
scroll to position [143, 0]
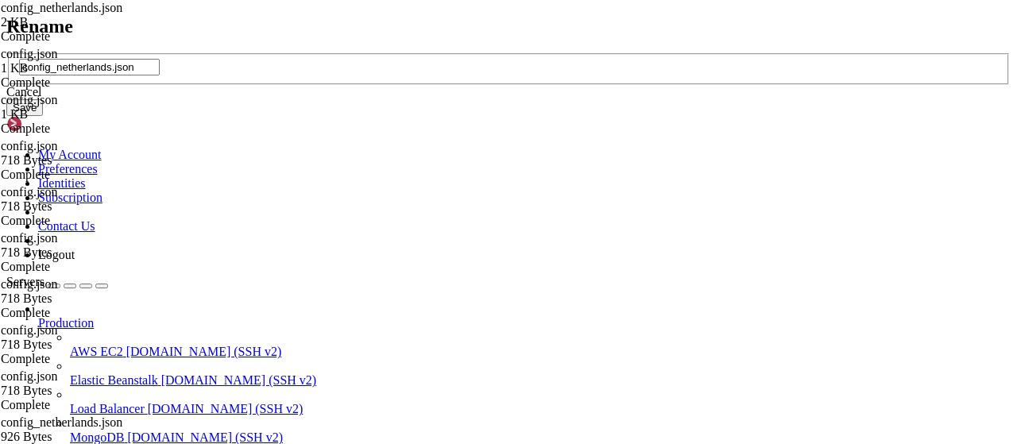
drag, startPoint x: 217, startPoint y: 226, endPoint x: 155, endPoint y: 226, distance: 62.0
click at [155, 75] on input "config_netherlands.json" at bounding box center [89, 67] width 141 height 17
click at [555, 99] on div "Cancel" at bounding box center [508, 92] width 1004 height 14
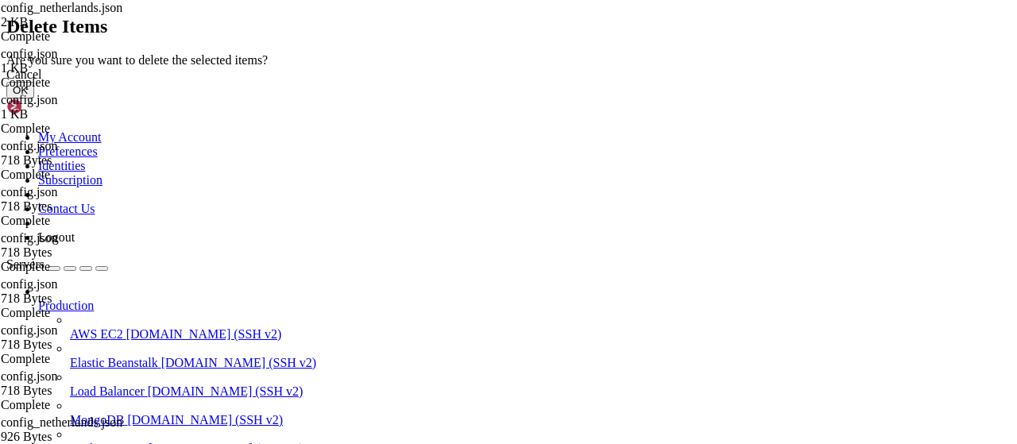
click at [34, 98] on button "OK" at bounding box center [20, 90] width 28 height 17
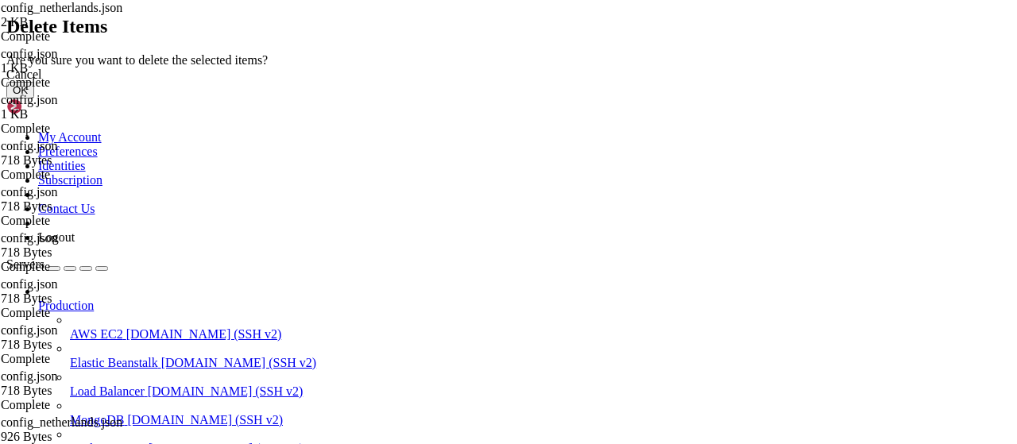
click at [34, 98] on button "OK" at bounding box center [20, 90] width 28 height 17
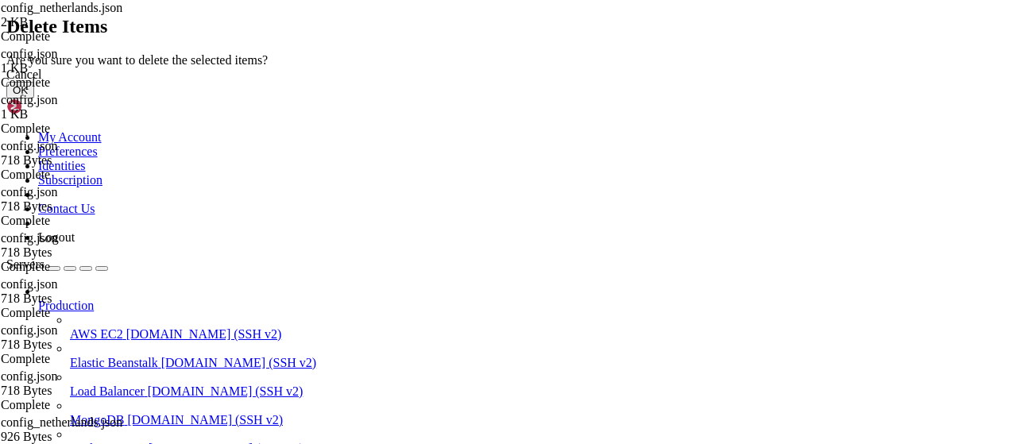
click at [34, 98] on button "OK" at bounding box center [20, 90] width 28 height 17
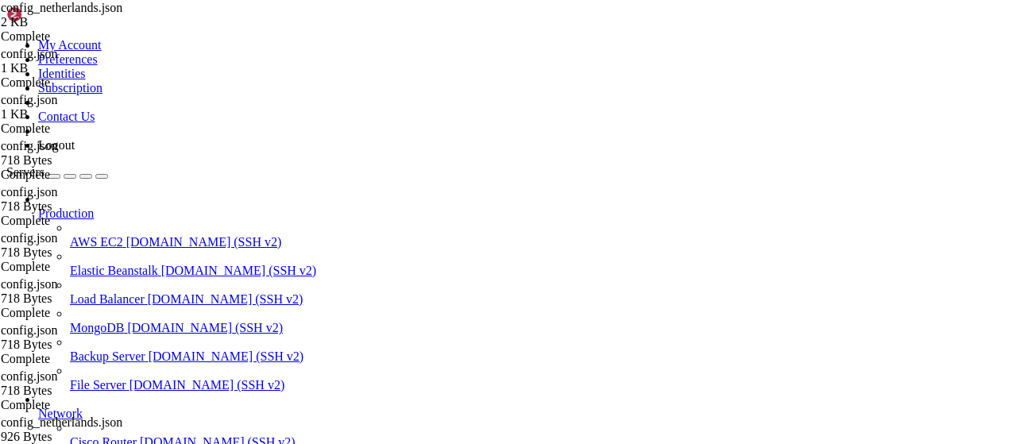
scroll to position [143, 0]
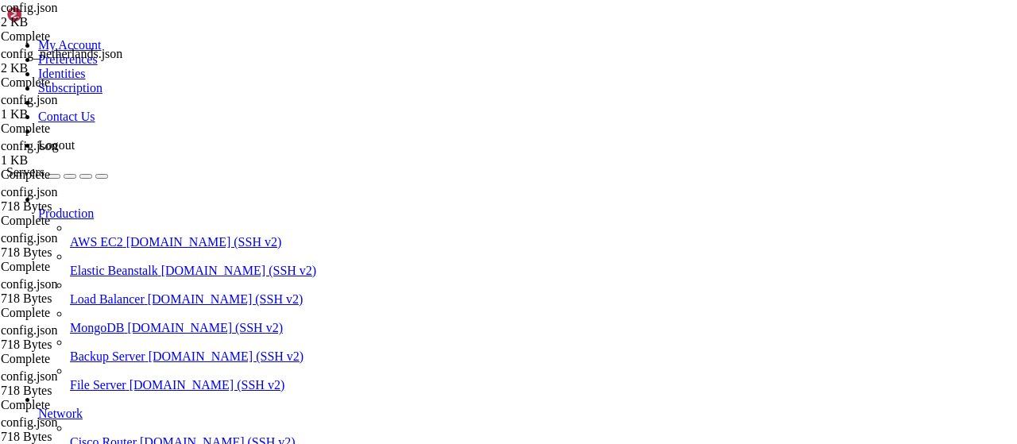
drag, startPoint x: 404, startPoint y: 52, endPoint x: 102, endPoint y: 58, distance: 301.9
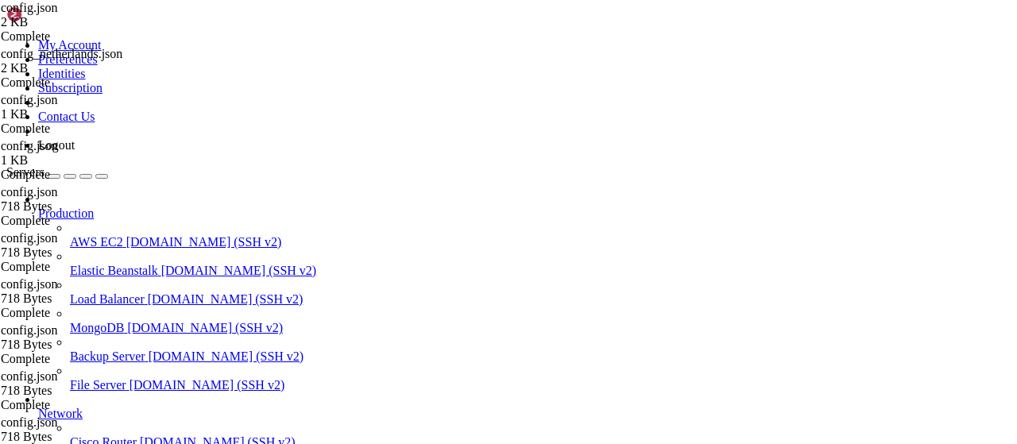
paste input "/usr/local/etc/xray"
type input "/usr/local/etc/xray"
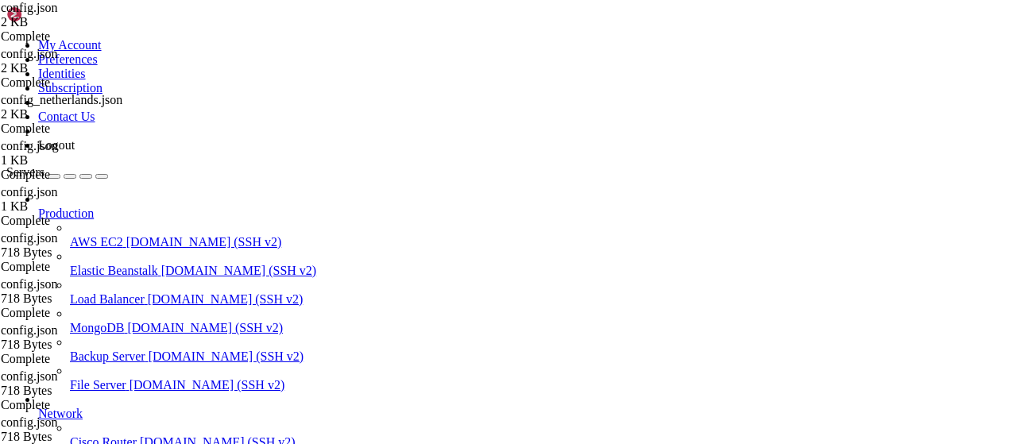
scroll to position [292, 0]
